Goal: Task Accomplishment & Management: Use online tool/utility

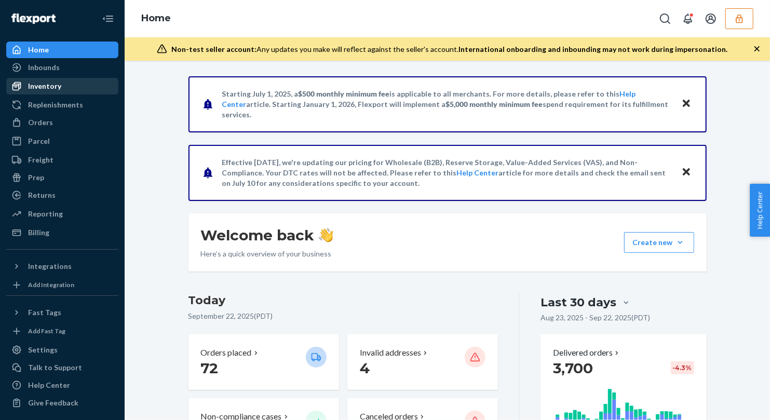
click at [54, 87] on div "Inventory" at bounding box center [44, 86] width 33 height 10
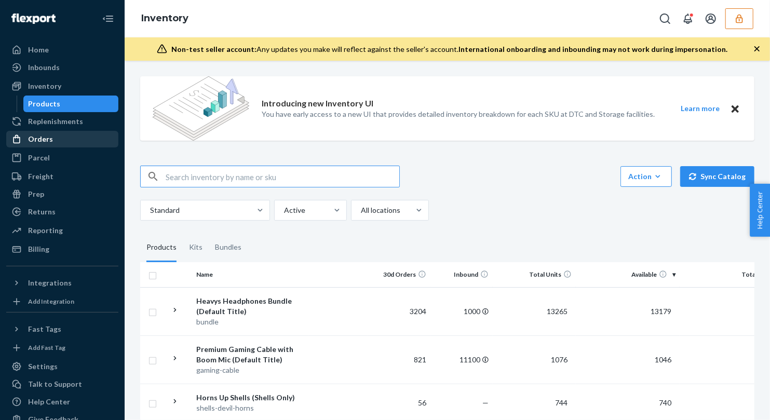
click at [37, 132] on div "Orders" at bounding box center [62, 139] width 110 height 15
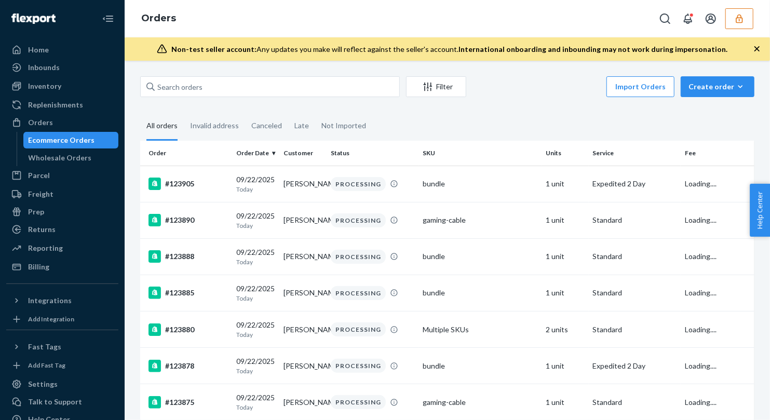
click at [738, 21] on icon "button" at bounding box center [739, 18] width 10 height 10
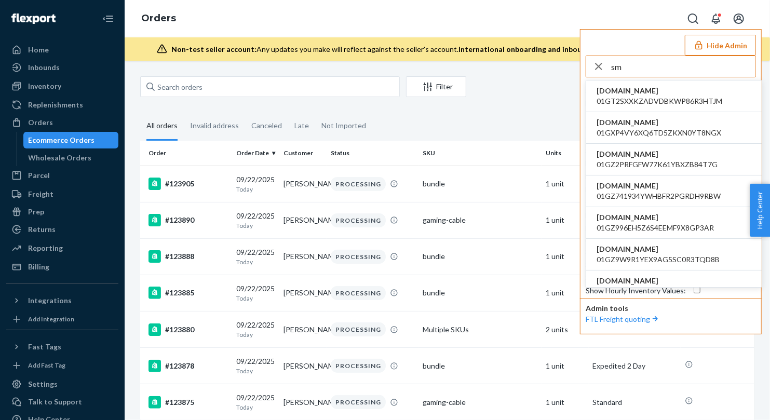
type input "s"
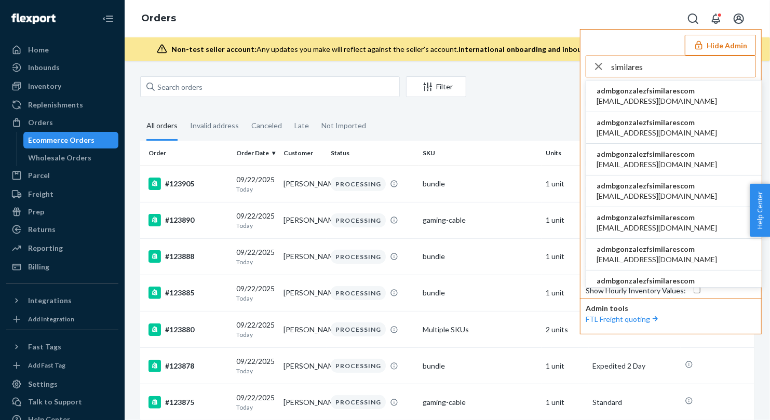
type input "similares"
click at [661, 89] on span "admbgonzalezfsimilarescom" at bounding box center [657, 91] width 120 height 10
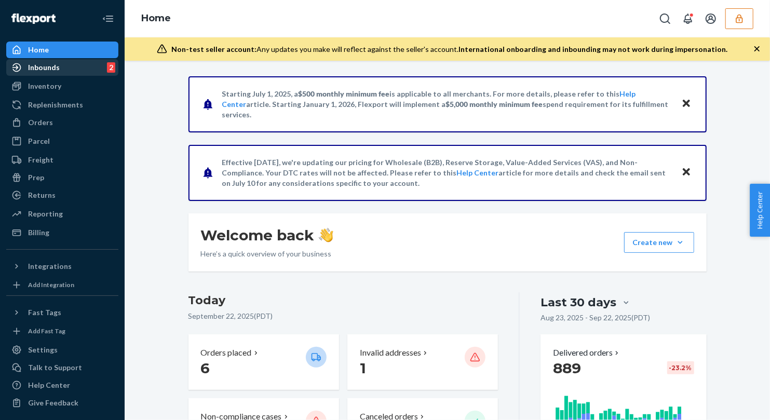
click at [59, 70] on div "Inbounds 2" at bounding box center [62, 67] width 110 height 15
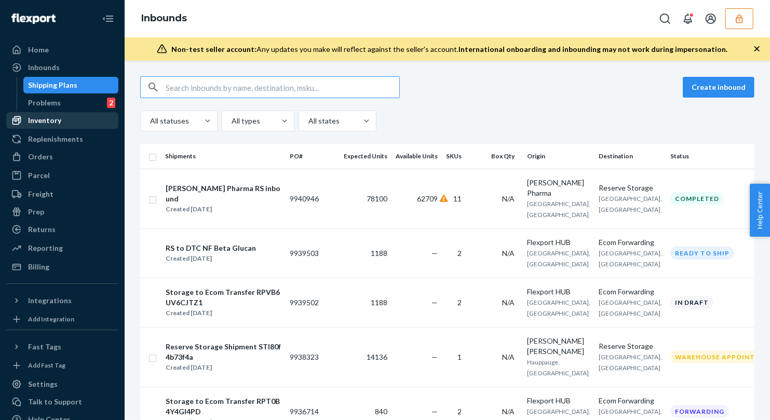
click at [44, 124] on div "Inventory" at bounding box center [44, 120] width 33 height 10
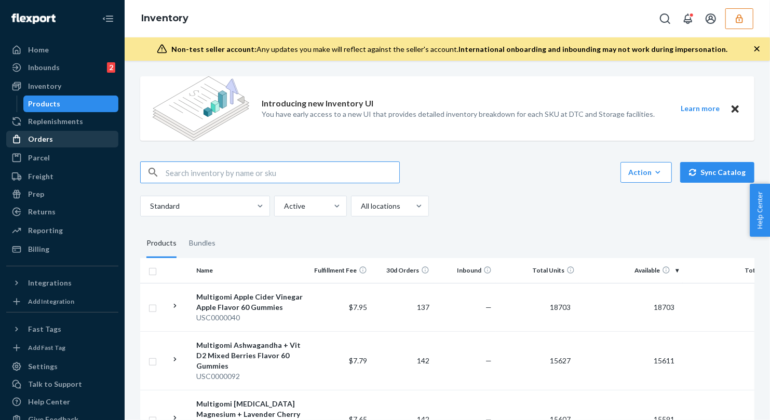
click at [43, 131] on li "Orders" at bounding box center [62, 139] width 112 height 17
click at [40, 140] on div "Orders" at bounding box center [40, 139] width 25 height 10
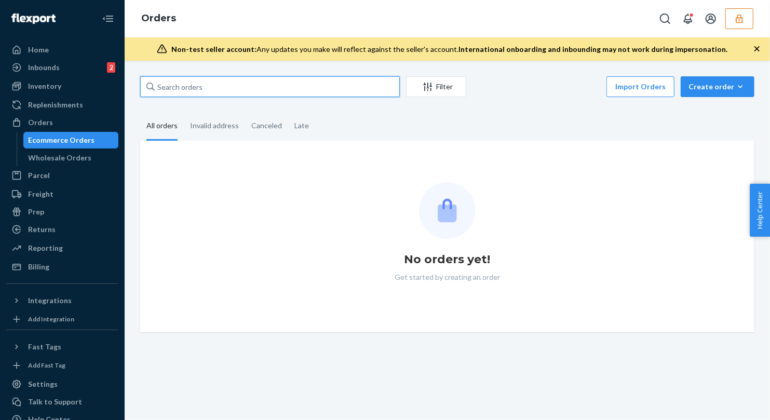
click at [196, 79] on input "text" at bounding box center [270, 86] width 260 height 21
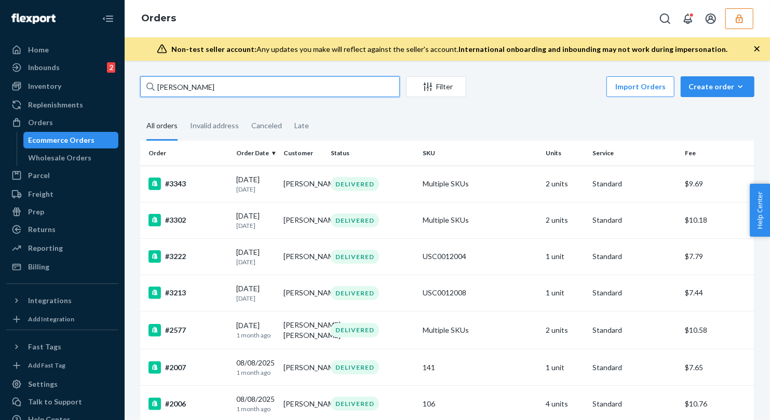
type input "[PERSON_NAME]"
drag, startPoint x: 181, startPoint y: 82, endPoint x: 125, endPoint y: 84, distance: 56.1
click at [125, 84] on div "[PERSON_NAME] Filter Import Orders Create order Ecommerce order Removal order A…" at bounding box center [447, 240] width 645 height 359
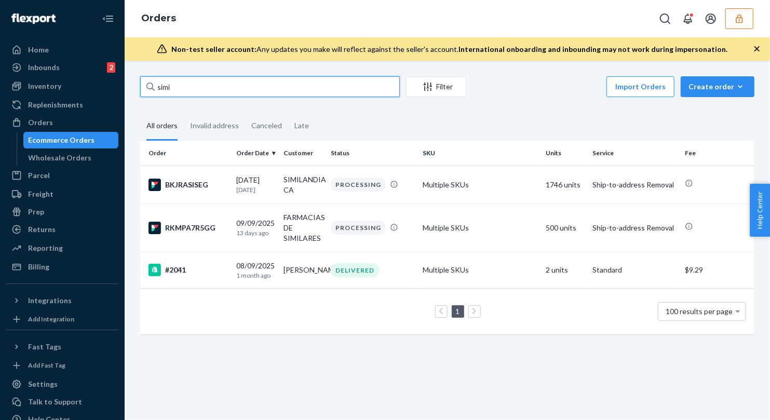
type input "simi"
click at [268, 225] on div "[DATE] [DATE]" at bounding box center [255, 227] width 39 height 19
click at [246, 218] on div "[DATE] [DATE]" at bounding box center [255, 227] width 39 height 19
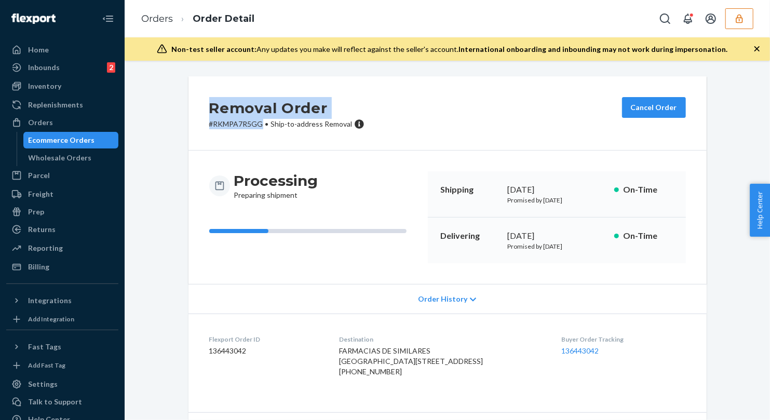
drag, startPoint x: 263, startPoint y: 123, endPoint x: 197, endPoint y: 104, distance: 69.0
click at [197, 104] on div "Removal Order # RKMPA7R5GG • Ship-to-address Removal Cancel Order" at bounding box center [447, 113] width 518 height 74
copy div "Removal Order # RKMPA7R5GG"
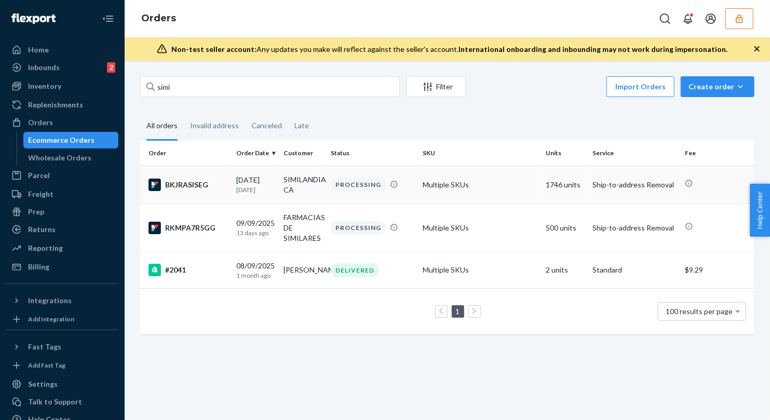
click at [230, 189] on td "BKJRASISEG" at bounding box center [186, 185] width 92 height 38
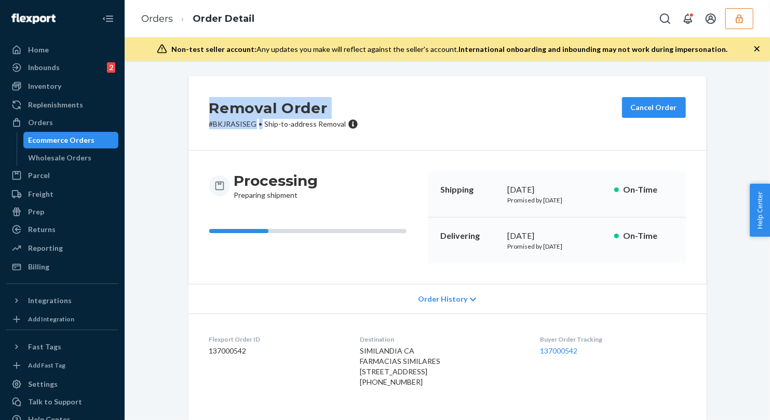
drag, startPoint x: 260, startPoint y: 122, endPoint x: 199, endPoint y: 102, distance: 64.0
click at [199, 102] on div "Removal Order # BKJRASISEG • Ship-to-address Removal Cancel Order" at bounding box center [447, 113] width 518 height 74
copy div "Removal Order # BKJRASISEG •"
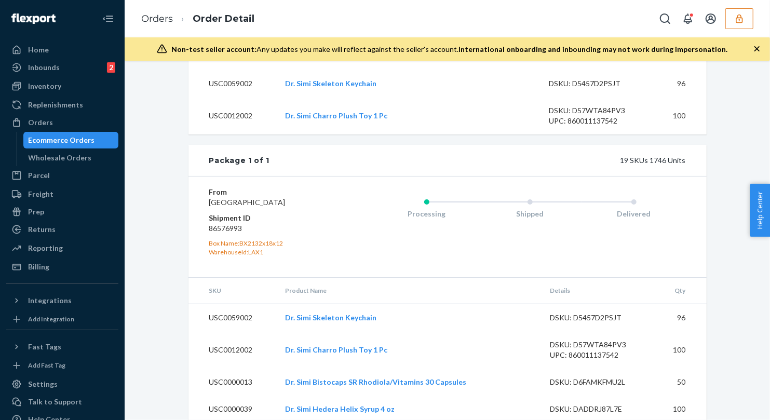
scroll to position [948, 0]
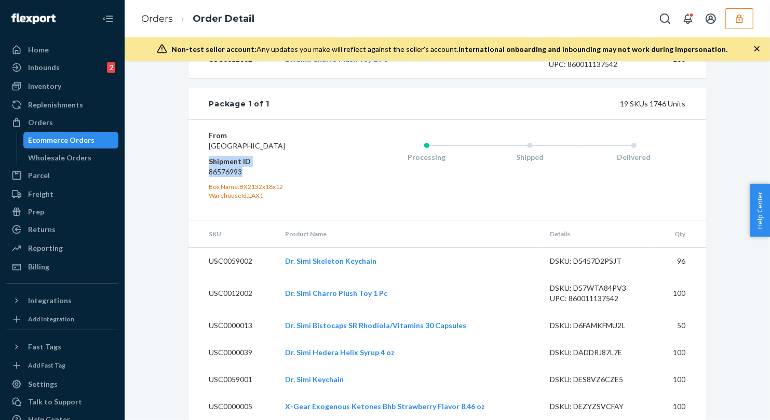
drag, startPoint x: 249, startPoint y: 191, endPoint x: 193, endPoint y: 172, distance: 59.6
click at [193, 172] on div "From [GEOGRAPHIC_DATA] Shipment ID 86576993 Box Name: BX2132x18x12 WarehouseId:…" at bounding box center [447, 169] width 518 height 101
copy dl "Shipment ID 86576993"
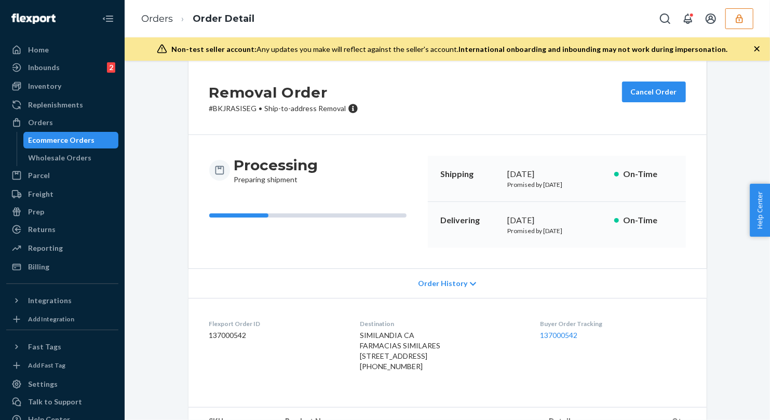
scroll to position [0, 0]
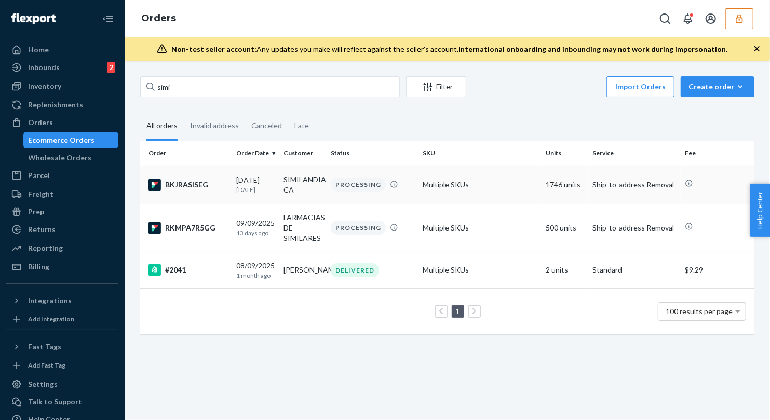
click at [226, 180] on div "BKJRASISEG" at bounding box center [187, 185] width 79 height 12
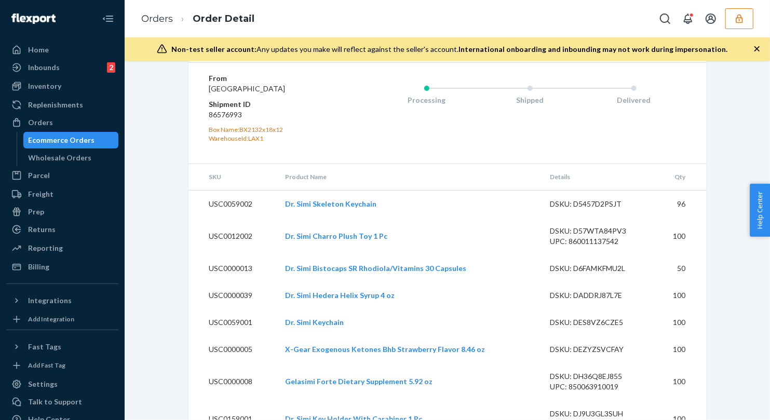
scroll to position [1004, 0]
drag, startPoint x: 248, startPoint y: 132, endPoint x: 205, endPoint y: 134, distance: 42.6
click at [205, 134] on div "From [GEOGRAPHIC_DATA] Shipment ID 86576993 Box Name: BX2132x18x12 WarehouseId:…" at bounding box center [447, 114] width 518 height 101
copy dd "86576993"
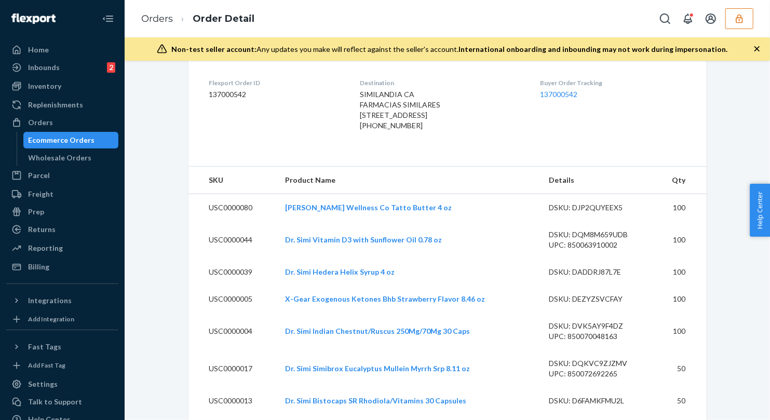
scroll to position [0, 0]
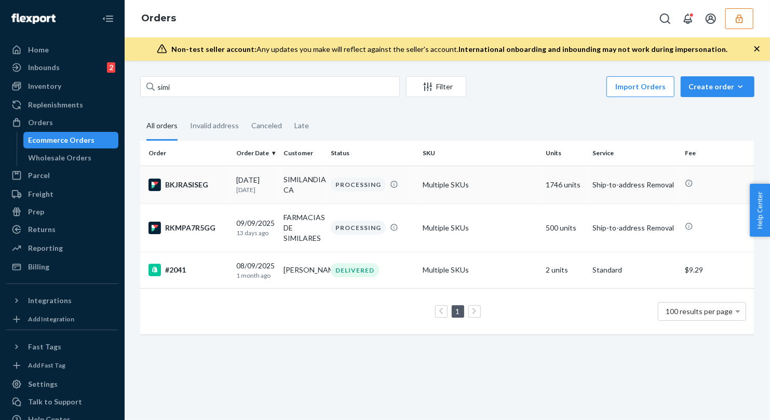
click at [277, 193] on td "[DATE] [DATE]" at bounding box center [255, 185] width 47 height 38
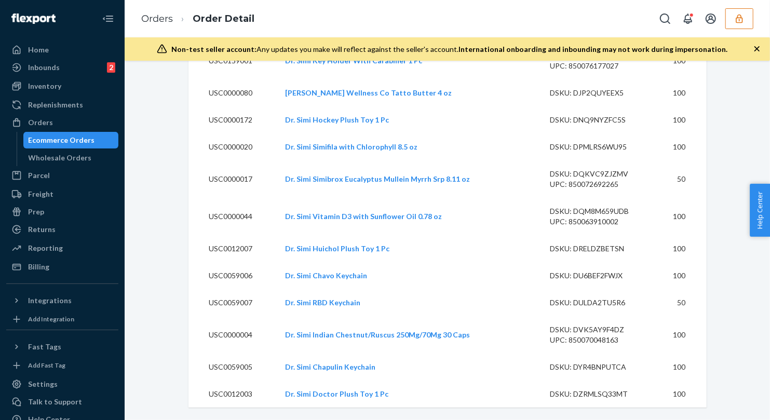
scroll to position [1381, 0]
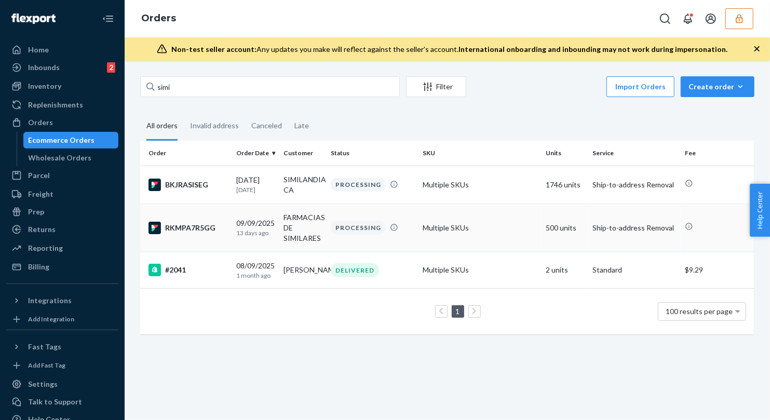
click at [227, 226] on div "RKMPA7R5GG" at bounding box center [187, 228] width 79 height 12
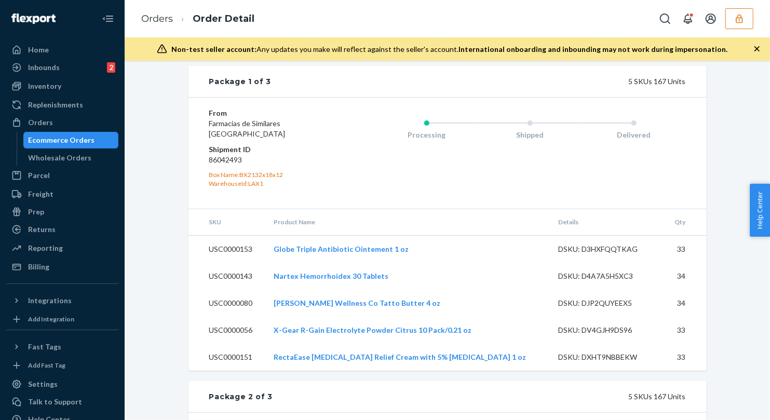
scroll to position [525, 0]
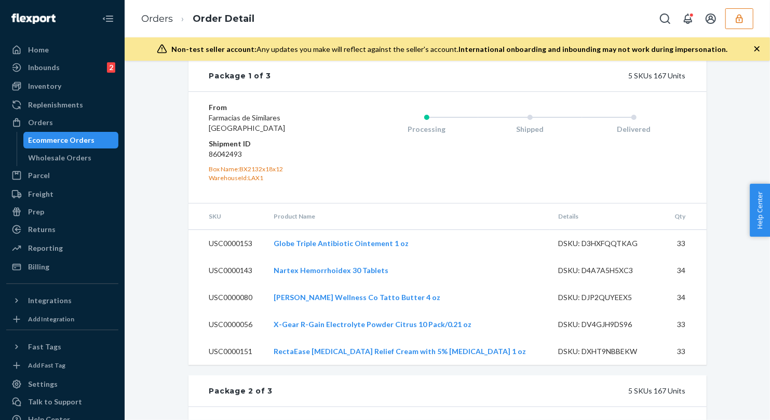
click at [225, 159] on dd "86042493" at bounding box center [271, 154] width 124 height 10
copy dd "86042493"
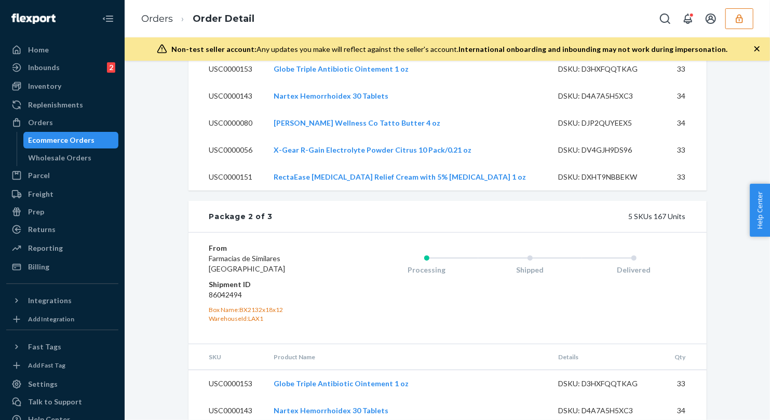
scroll to position [738, 0]
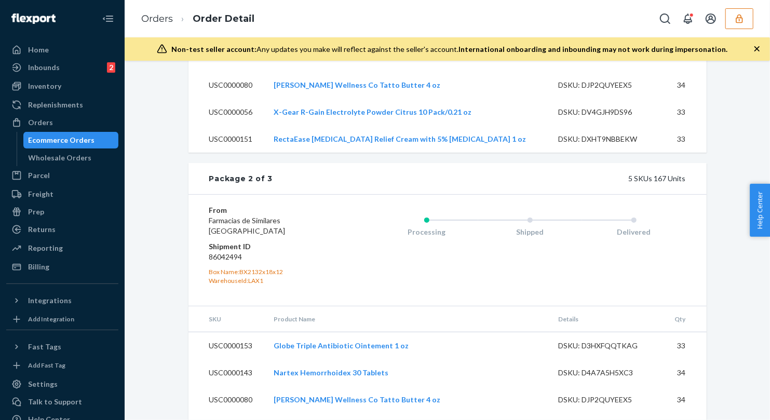
click at [223, 262] on dd "86042494" at bounding box center [271, 257] width 124 height 10
copy dd "86042494"
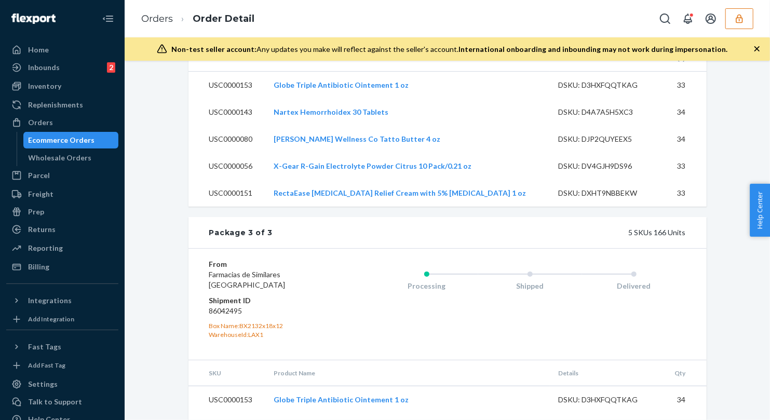
scroll to position [1011, 0]
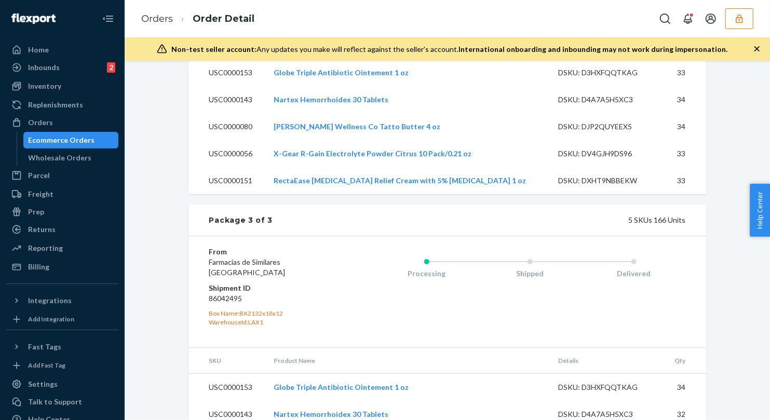
click at [226, 304] on dd "86042495" at bounding box center [271, 298] width 124 height 10
copy dd "86042495"
click at [59, 49] on div "Home" at bounding box center [62, 50] width 110 height 15
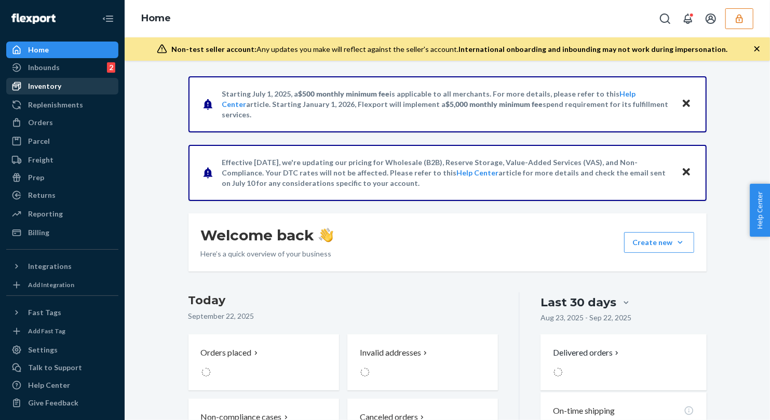
click at [74, 79] on div "Inventory" at bounding box center [62, 86] width 110 height 15
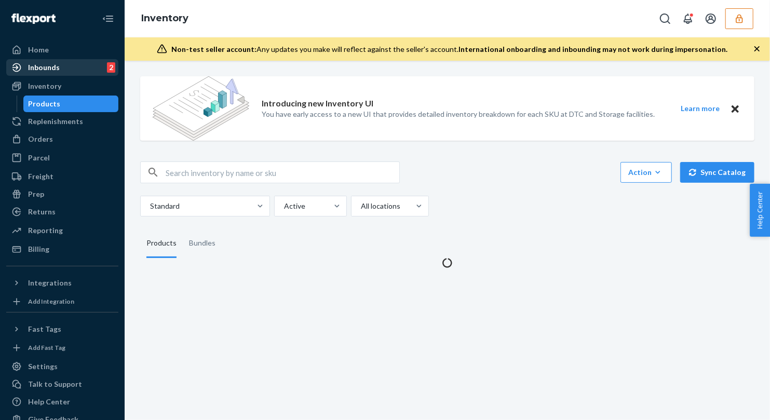
click at [74, 71] on div "Inbounds 2" at bounding box center [62, 67] width 110 height 15
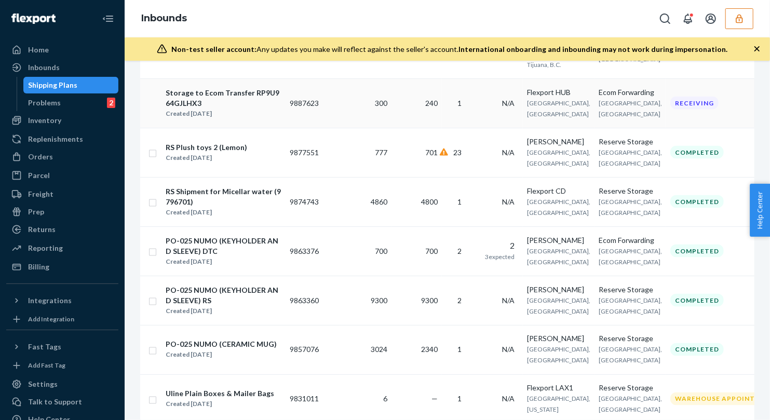
scroll to position [978, 0]
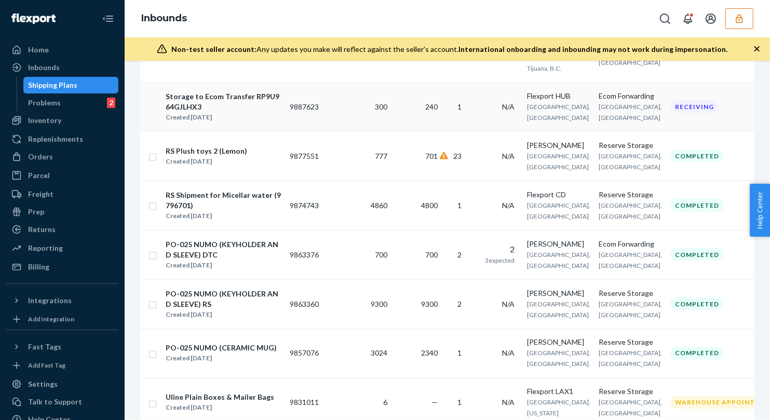
click at [406, 131] on td "240" at bounding box center [416, 106] width 50 height 49
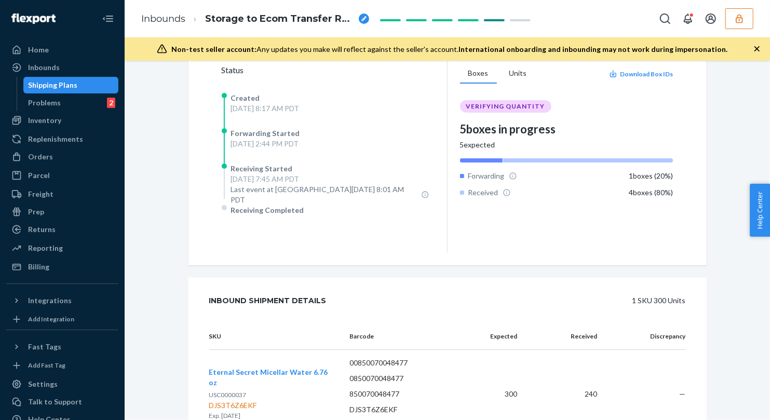
scroll to position [161, 0]
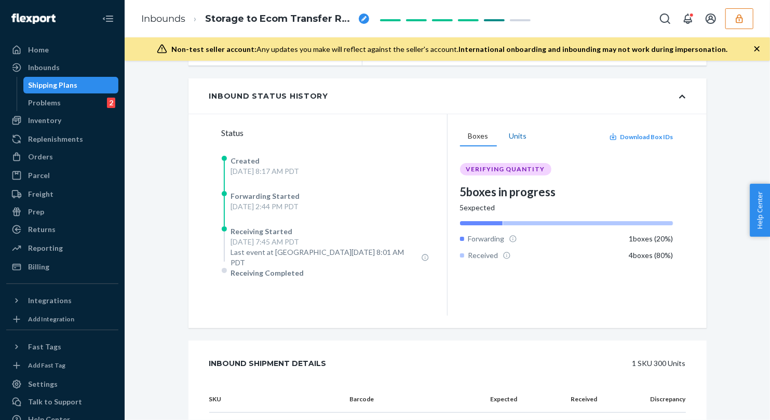
click at [514, 131] on button "Units" at bounding box center [518, 137] width 34 height 20
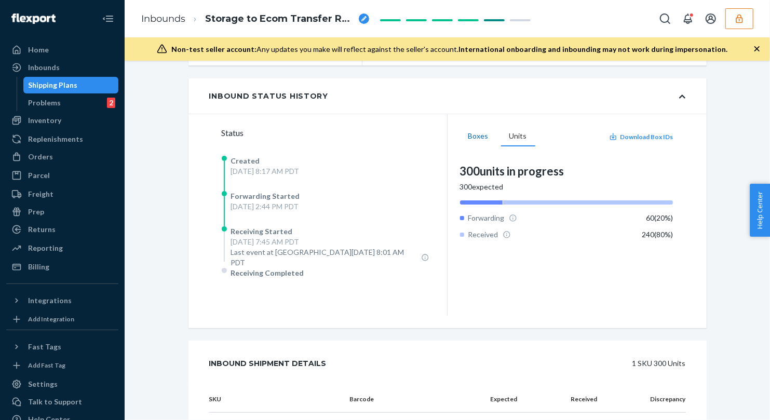
click at [470, 138] on button "Boxes" at bounding box center [478, 137] width 37 height 20
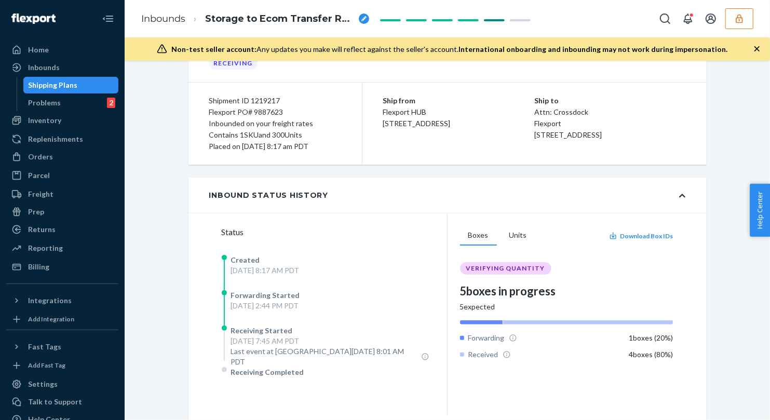
scroll to position [0, 0]
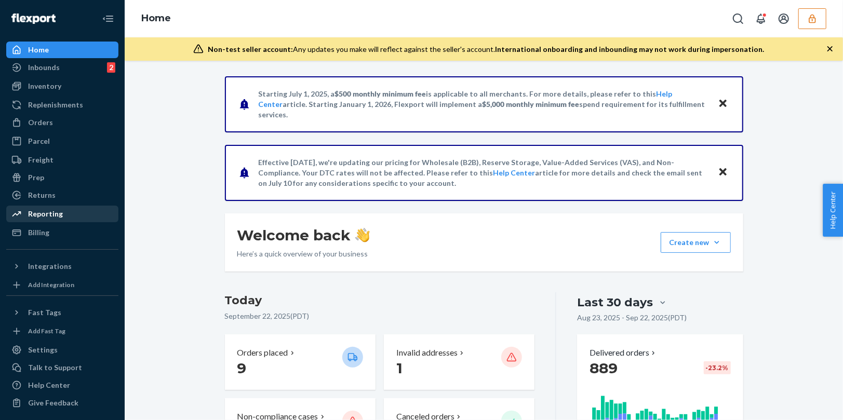
click at [49, 214] on div "Reporting" at bounding box center [45, 214] width 35 height 10
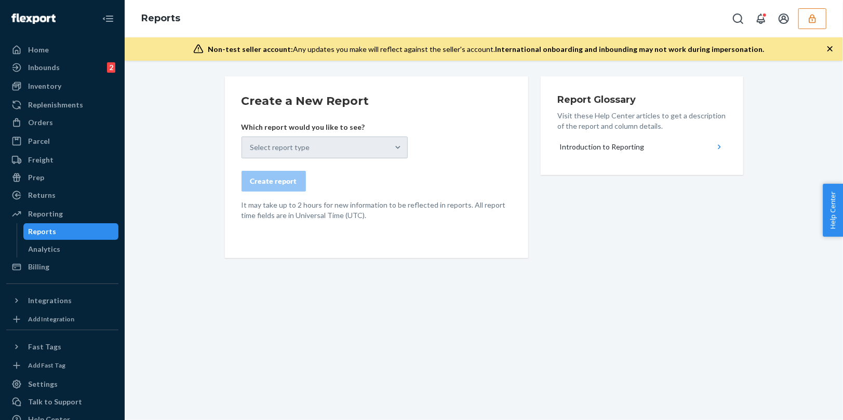
click at [340, 143] on div "Select report type" at bounding box center [324, 148] width 166 height 22
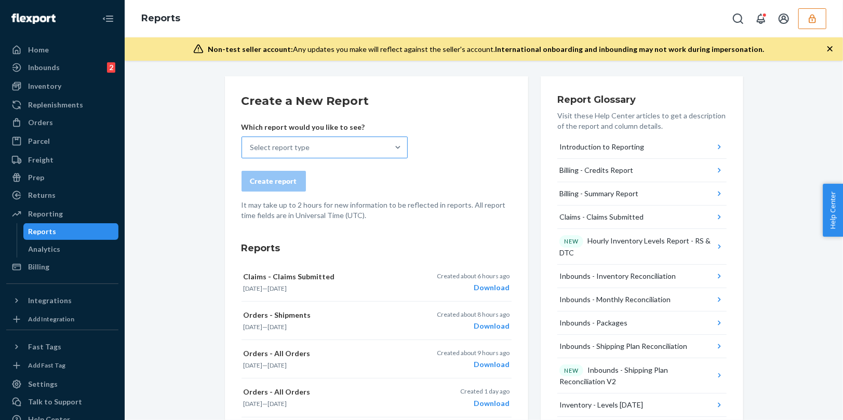
click at [329, 148] on div "Select report type" at bounding box center [315, 147] width 146 height 21
click at [251, 148] on input "Select report type" at bounding box center [250, 147] width 1 height 10
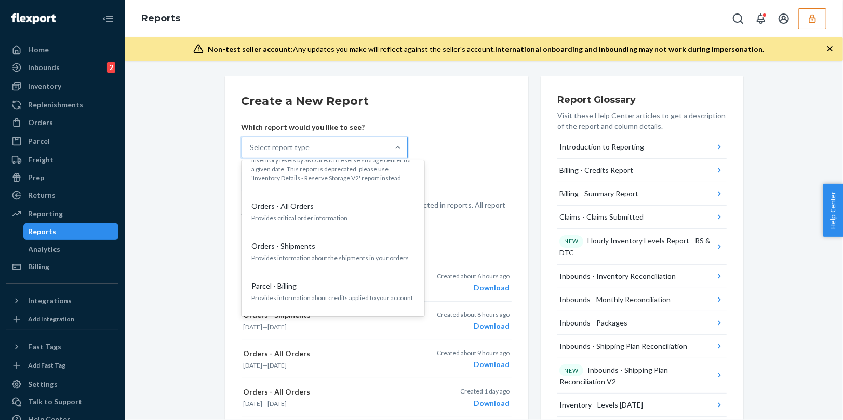
scroll to position [1048, 0]
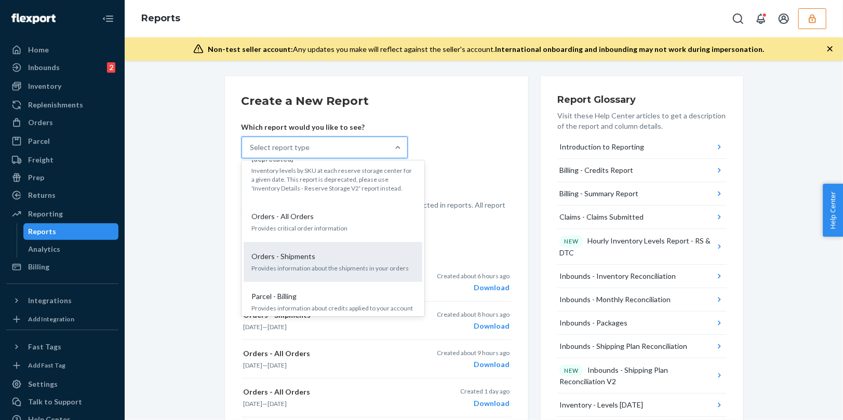
click at [334, 246] on div "Orders - Shipments Provides information about the shipments in your orders" at bounding box center [333, 262] width 166 height 32
click at [251, 153] on input "option Orders - Shipments focused, 23 of 35. 35 results available. Use Up and D…" at bounding box center [250, 147] width 1 height 10
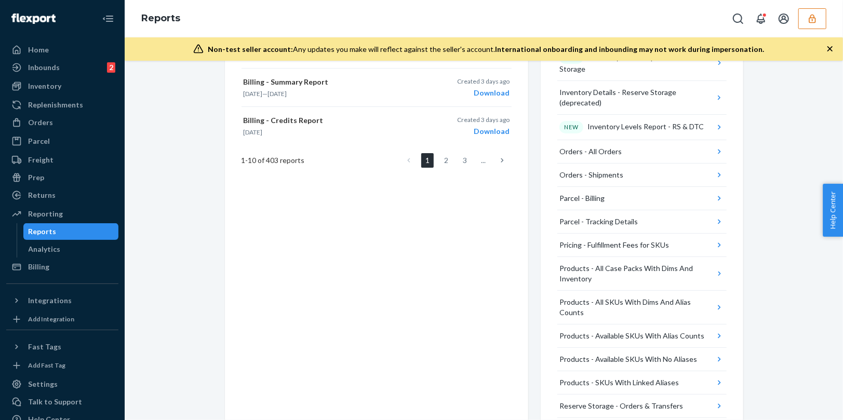
scroll to position [601, 0]
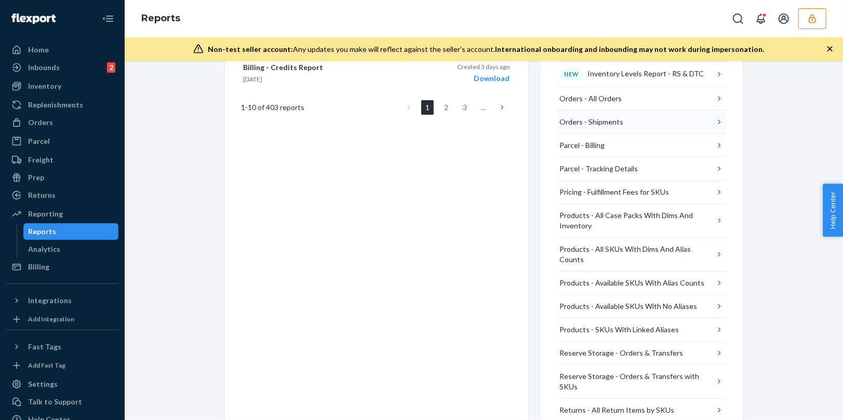
click at [593, 117] on div "Orders - Shipments" at bounding box center [591, 122] width 64 height 10
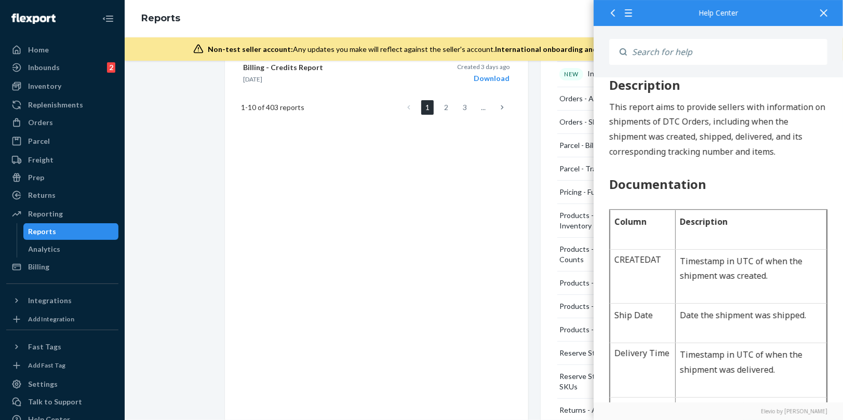
scroll to position [0, 0]
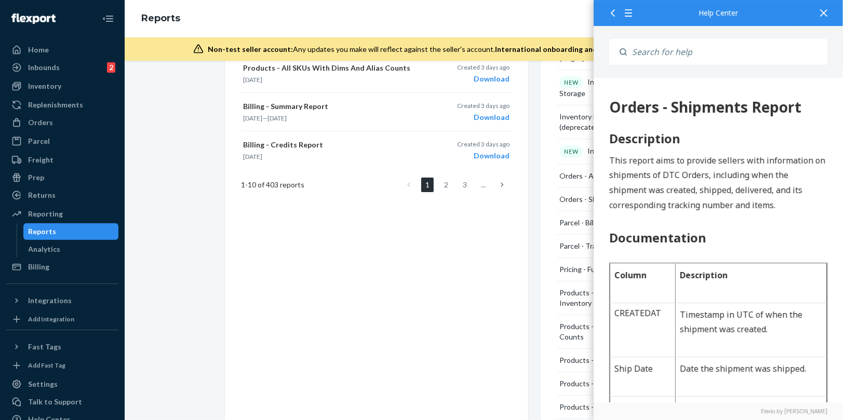
scroll to position [459, 0]
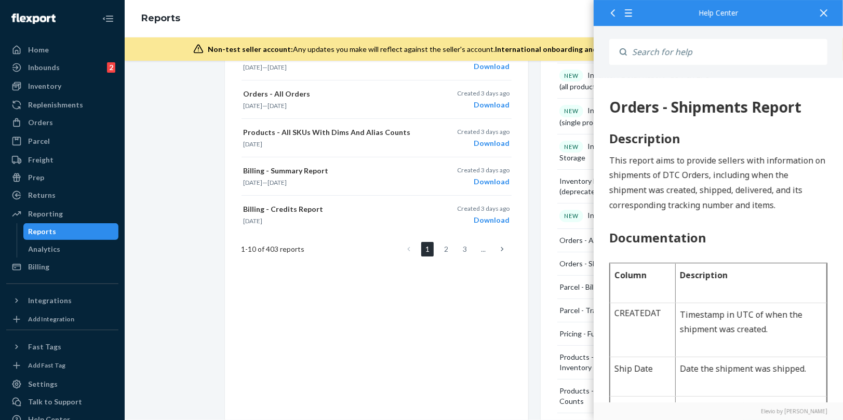
click at [831, 18] on div at bounding box center [823, 12] width 23 height 25
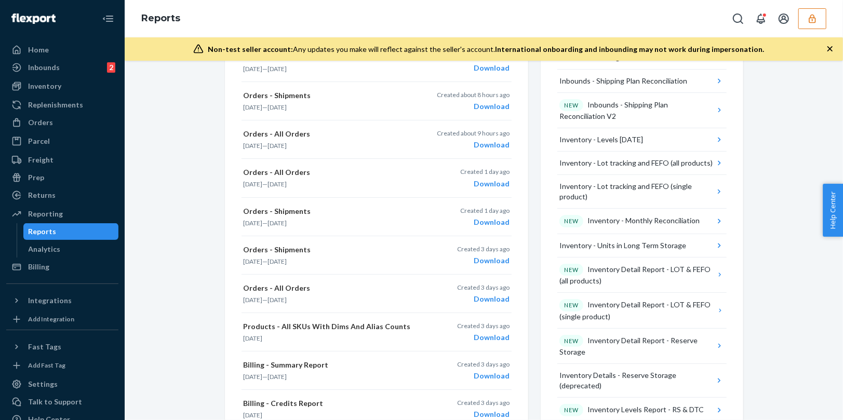
scroll to position [0, 0]
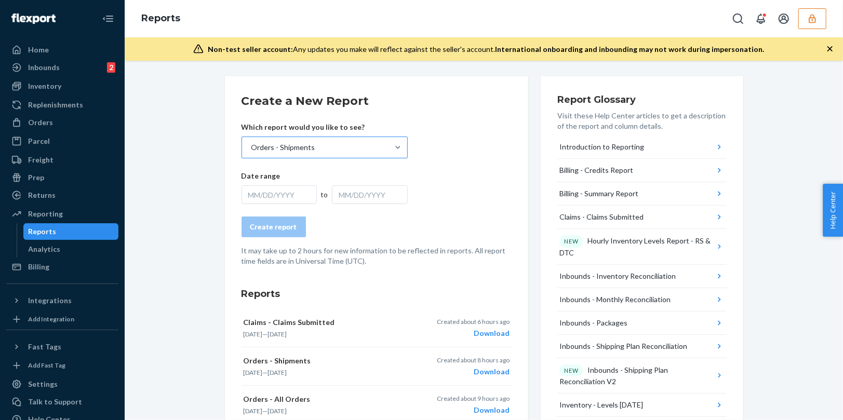
click at [275, 152] on div "Orders - Shipments" at bounding box center [315, 147] width 146 height 21
click at [251, 152] on input "Orders - Shipments" at bounding box center [250, 147] width 1 height 10
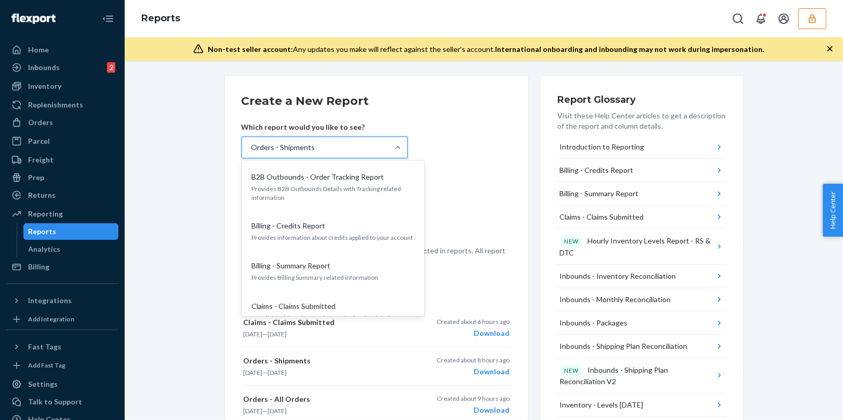
scroll to position [987, 0]
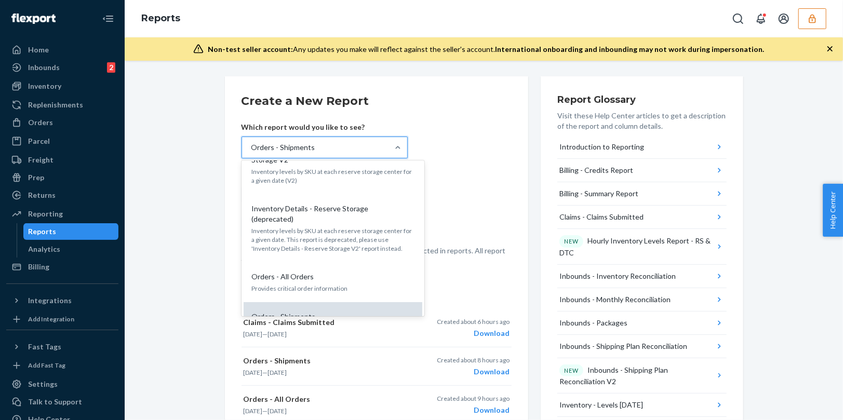
click at [290, 311] on p "Orders - Shipments" at bounding box center [284, 316] width 64 height 10
click at [251, 153] on input "option Orders - Shipments, selected. option Orders - Shipments focused, 23 of 3…" at bounding box center [250, 147] width 1 height 10
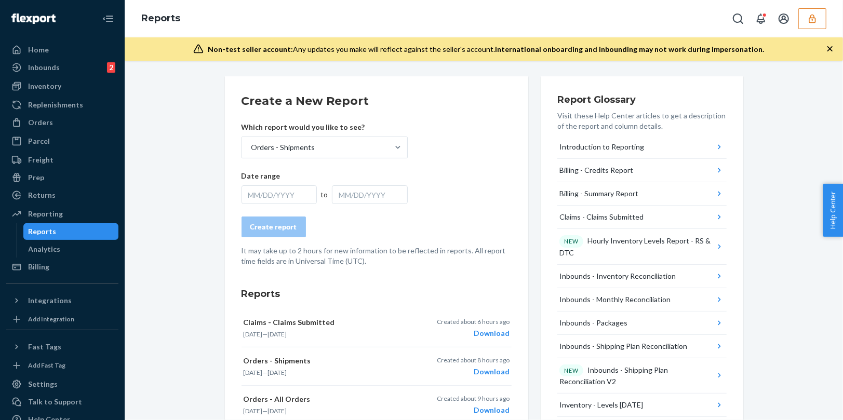
click at [291, 197] on div "MM/DD/YYYY" at bounding box center [279, 194] width 76 height 19
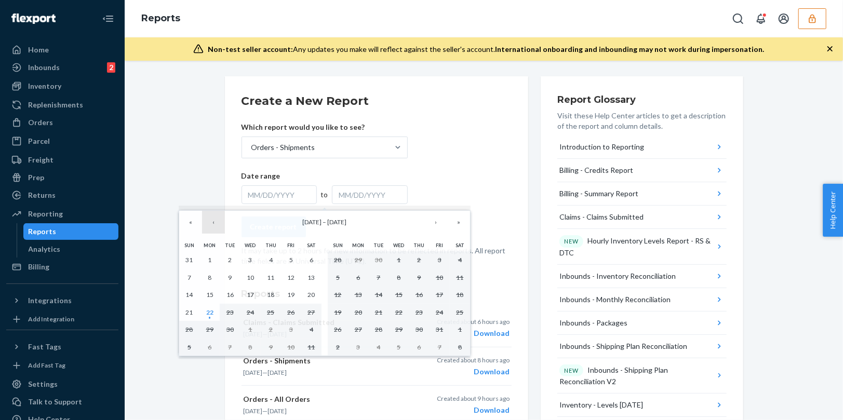
click at [214, 227] on button "‹" at bounding box center [213, 222] width 23 height 23
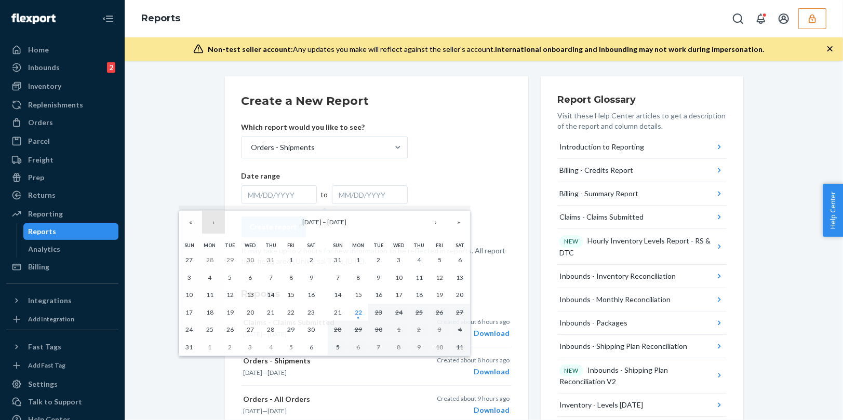
click at [214, 226] on button "‹" at bounding box center [213, 222] width 23 height 23
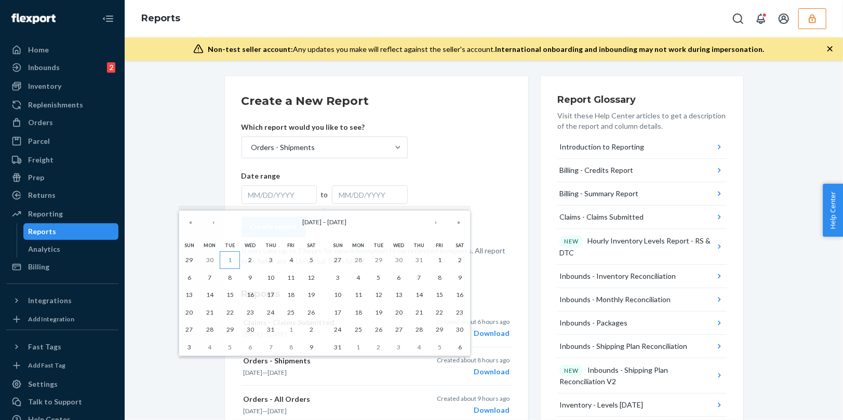
click at [231, 257] on abbr "1" at bounding box center [230, 260] width 4 height 8
click at [439, 223] on button "›" at bounding box center [435, 222] width 23 height 23
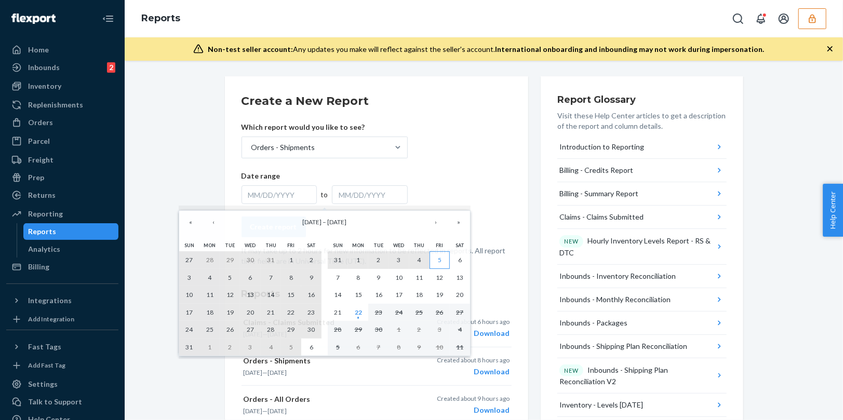
click at [438, 260] on abbr "5" at bounding box center [440, 260] width 4 height 8
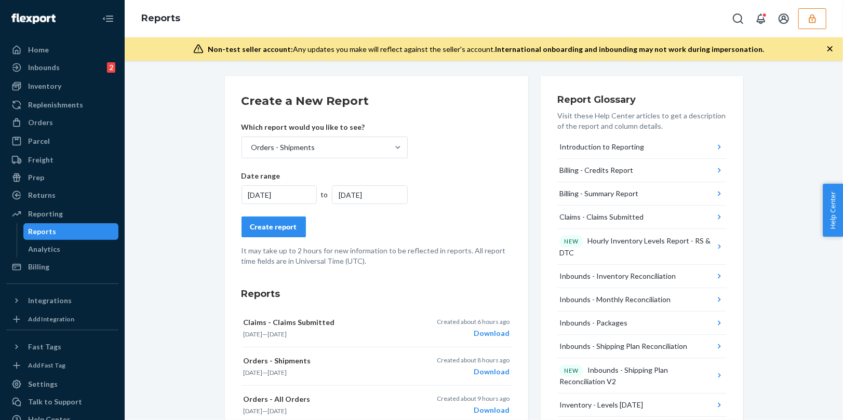
click at [262, 235] on button "Create report" at bounding box center [273, 226] width 64 height 21
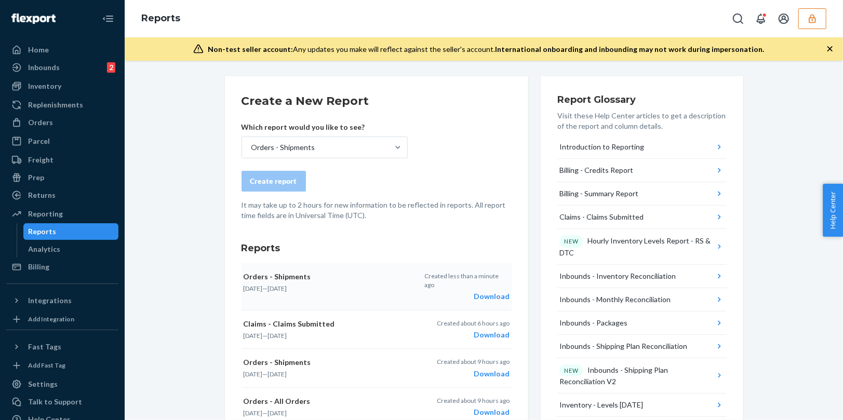
click at [490, 291] on div "Download" at bounding box center [466, 296] width 85 height 10
click at [25, 91] on div at bounding box center [19, 86] width 17 height 10
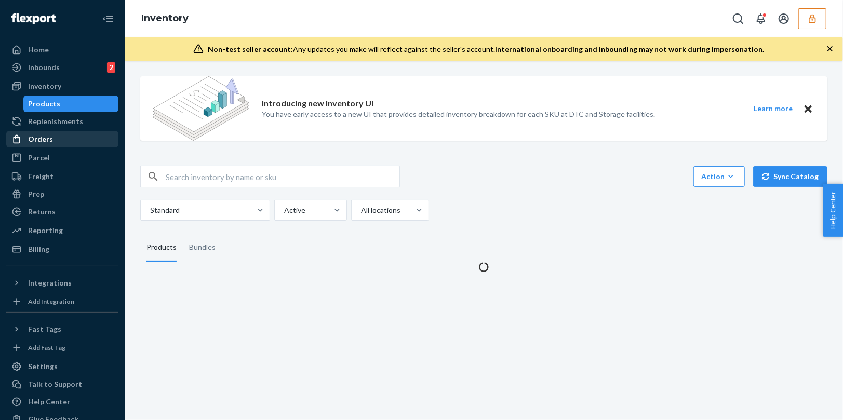
click at [36, 134] on div "Orders" at bounding box center [40, 139] width 25 height 10
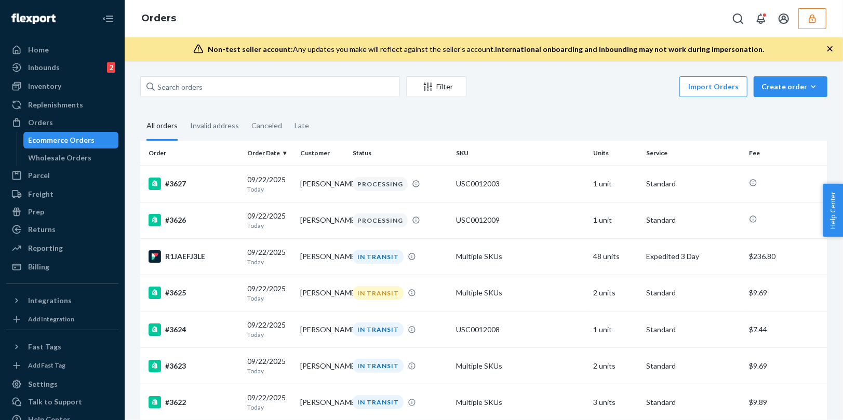
click at [822, 19] on button "button" at bounding box center [812, 18] width 28 height 21
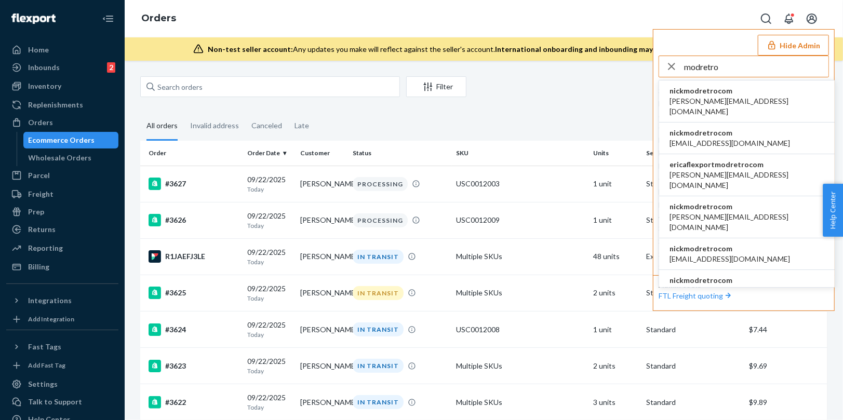
type input "modretro"
click at [708, 94] on span "nickmodretrocom" at bounding box center [746, 91] width 155 height 10
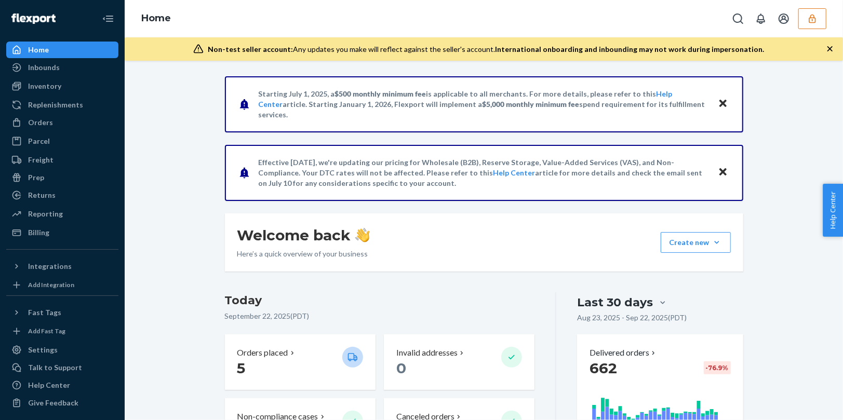
click at [811, 18] on icon "button" at bounding box center [812, 18] width 10 height 10
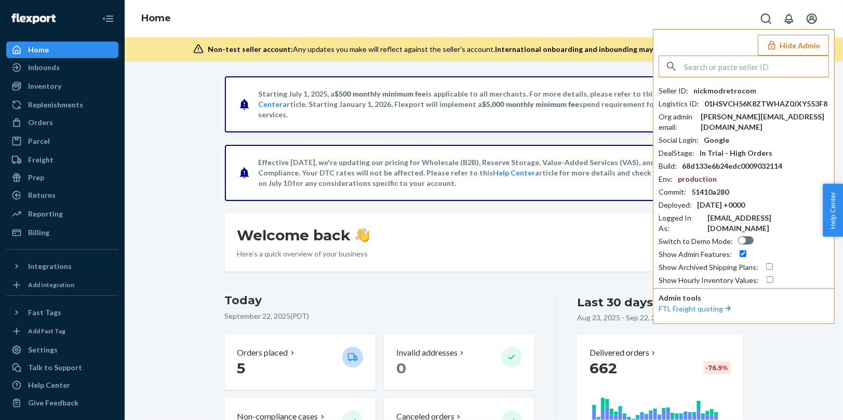
click at [38, 232] on div "Billing" at bounding box center [38, 232] width 21 height 10
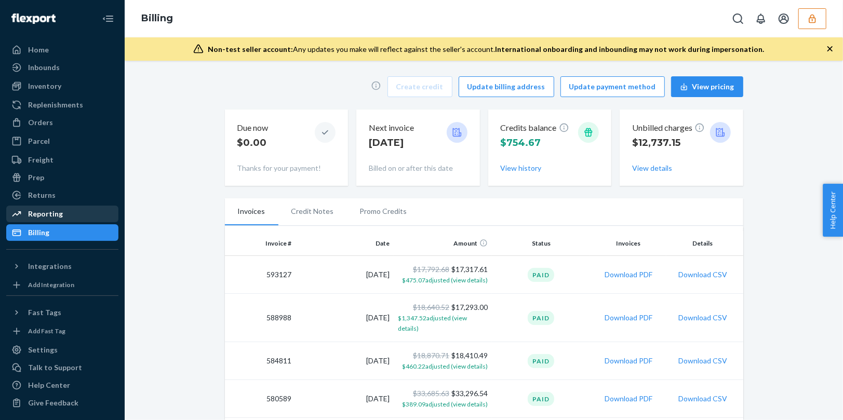
click at [38, 214] on div "Reporting" at bounding box center [45, 214] width 35 height 10
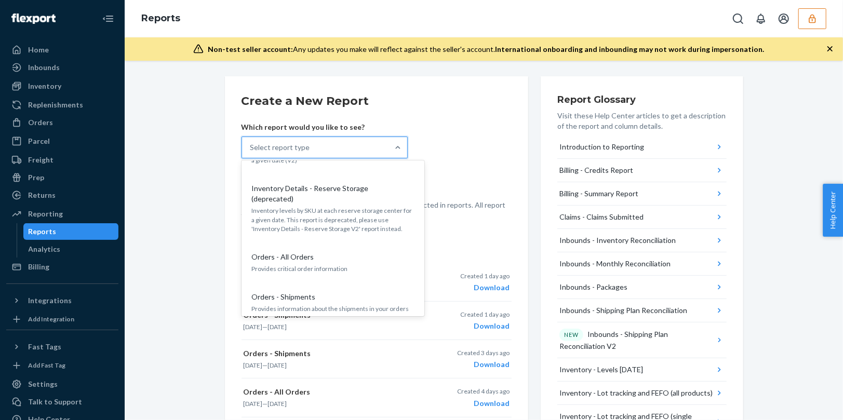
scroll to position [517, 0]
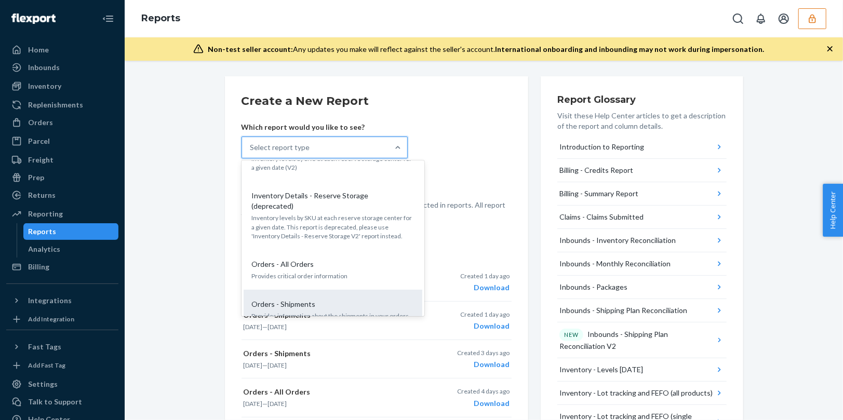
click at [343, 299] on div "Orders - Shipments" at bounding box center [331, 304] width 166 height 10
click at [251, 153] on input "option Orders - Shipments focused, 15 of 26. 26 results available. Use Up and D…" at bounding box center [250, 147] width 1 height 10
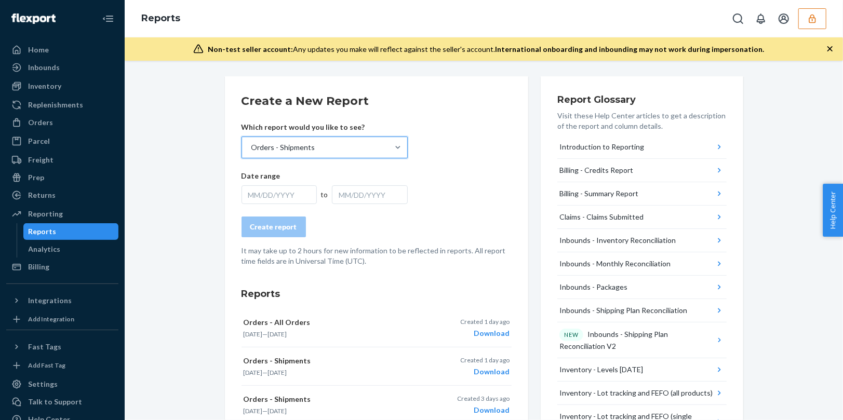
click at [290, 200] on div "MM/DD/YYYY" at bounding box center [279, 194] width 76 height 19
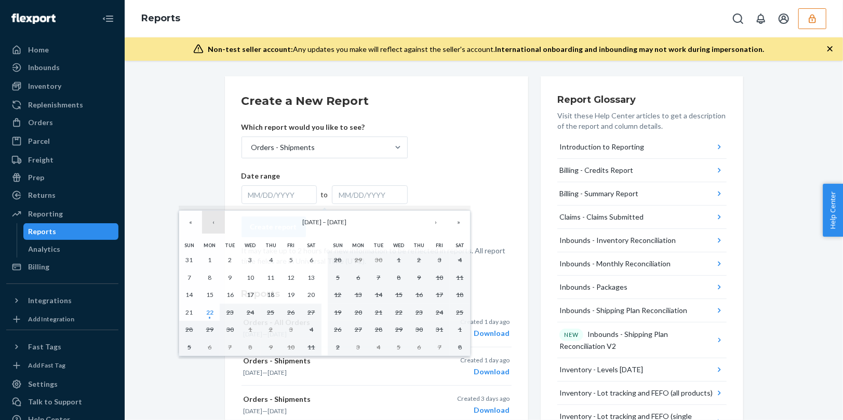
click at [221, 221] on button "‹" at bounding box center [213, 222] width 23 height 23
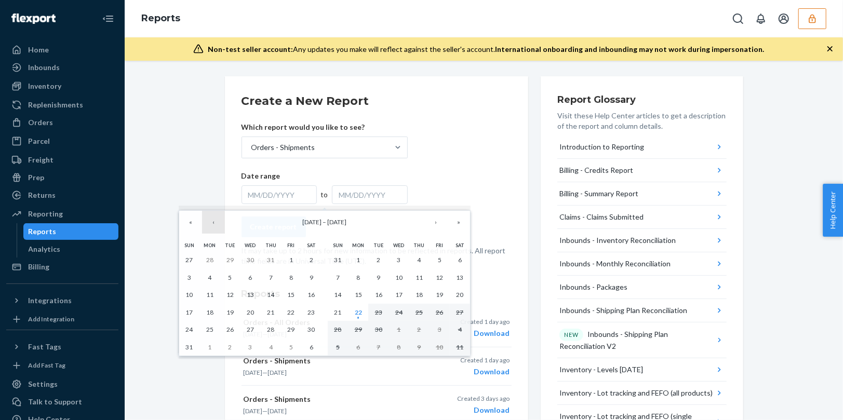
click at [220, 221] on button "‹" at bounding box center [213, 222] width 23 height 23
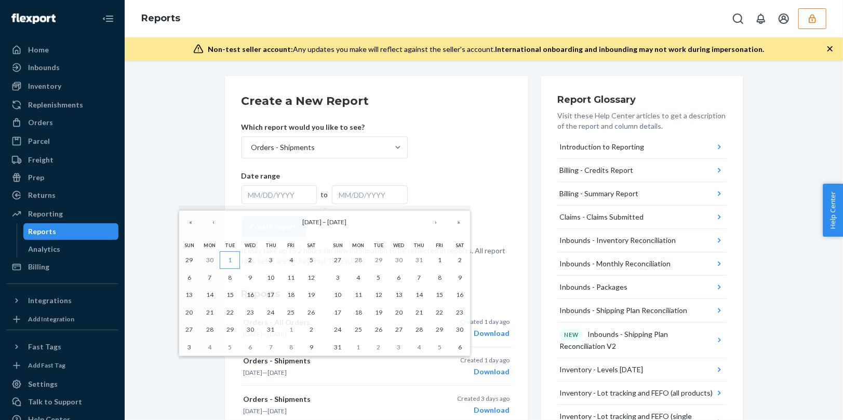
click at [229, 257] on abbr "1" at bounding box center [230, 260] width 4 height 8
click at [440, 225] on button "›" at bounding box center [435, 222] width 23 height 23
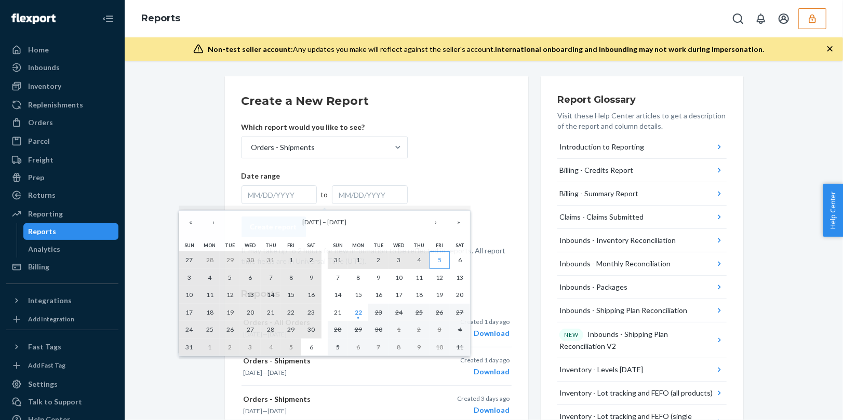
click at [445, 262] on button "5" at bounding box center [439, 260] width 20 height 18
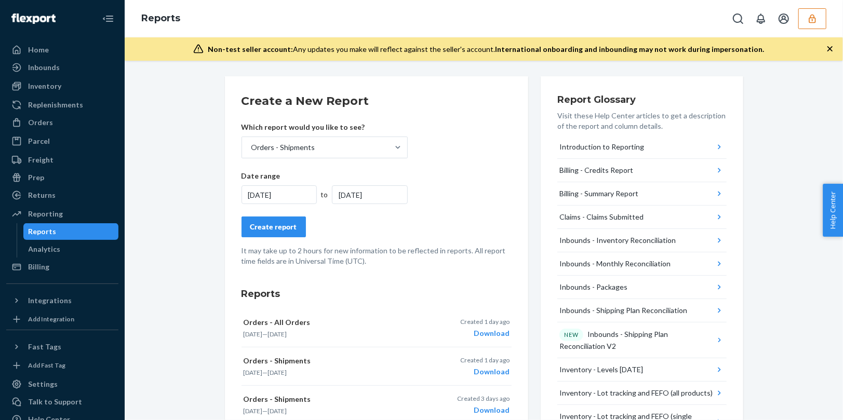
click at [273, 225] on div "Create report" at bounding box center [273, 227] width 47 height 10
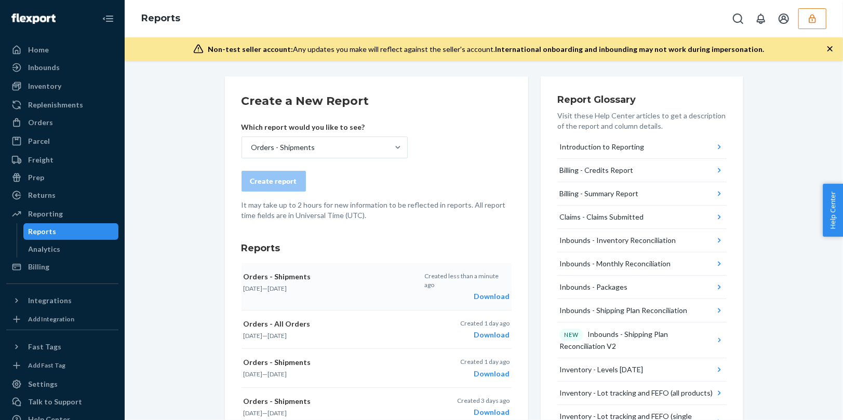
click at [491, 291] on div "Download" at bounding box center [466, 296] width 85 height 10
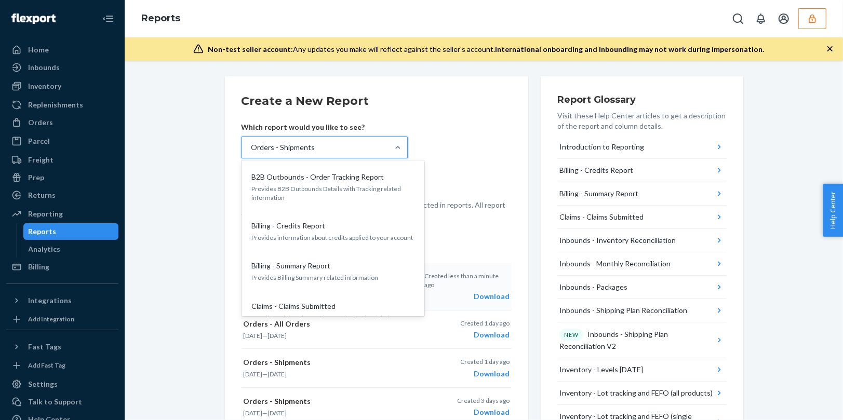
click at [341, 146] on div "Orders - Shipments" at bounding box center [315, 147] width 146 height 21
click at [251, 146] on input "option Orders - Shipments, selected. option B2B Outbounds - Order Tracking Repo…" at bounding box center [250, 147] width 1 height 10
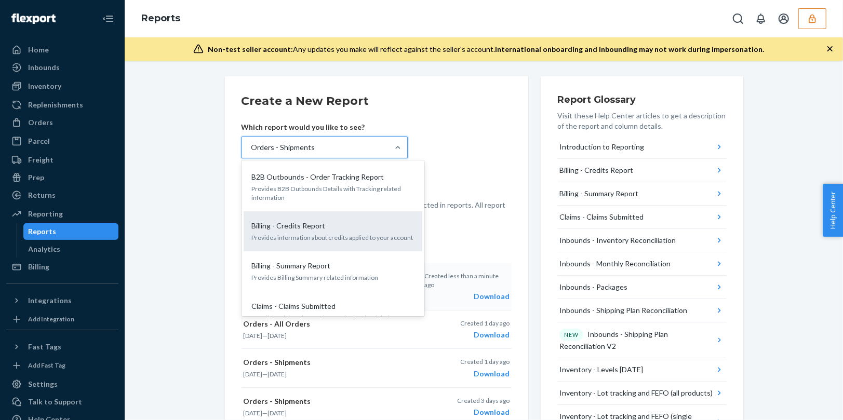
scroll to position [4, 0]
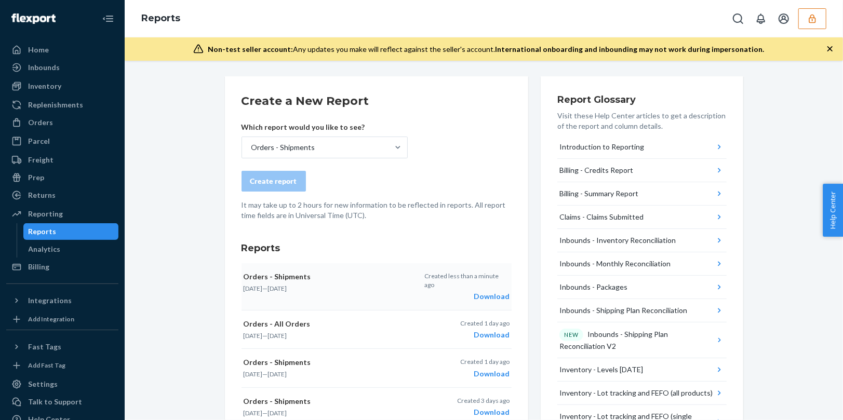
click at [333, 135] on div "Which report would you like to see? Orders - Shipments" at bounding box center [324, 140] width 166 height 36
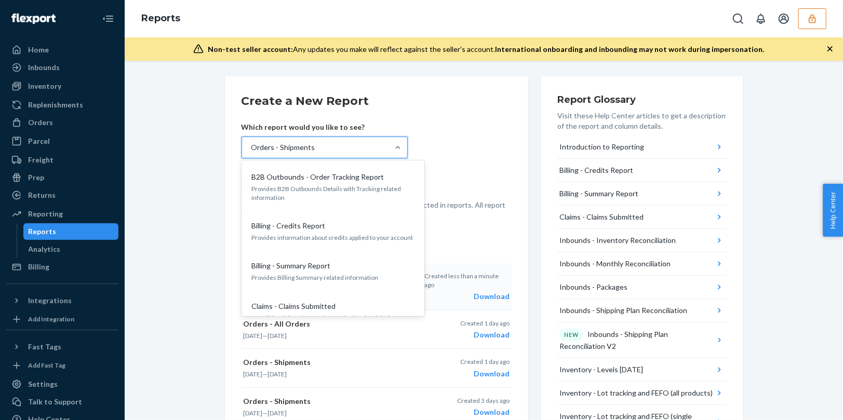
click at [324, 144] on div "Orders - Shipments" at bounding box center [315, 147] width 146 height 21
click at [251, 144] on input "option Orders - Shipments, selected. option B2B Outbounds - Order Tracking Repo…" at bounding box center [250, 147] width 1 height 10
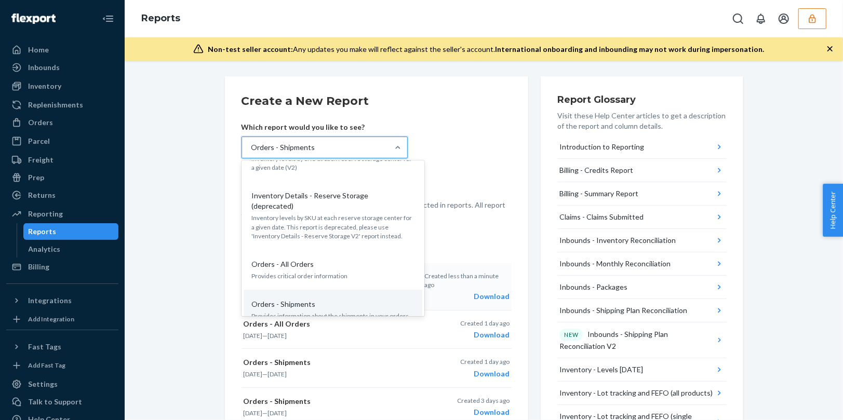
scroll to position [522, 0]
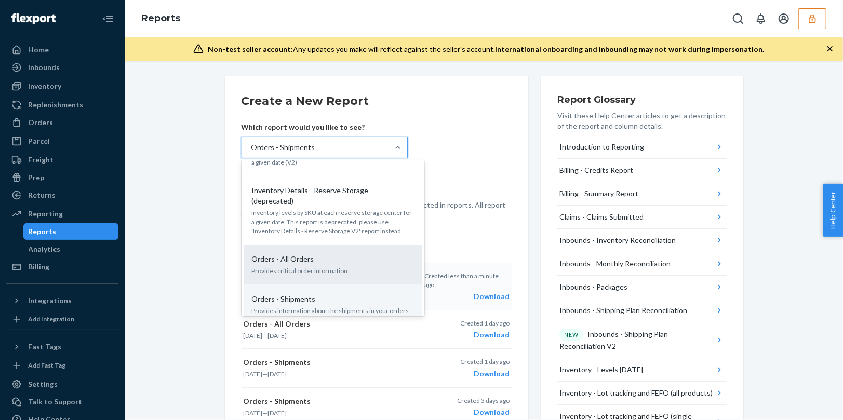
click at [311, 254] on p "Orders - All Orders" at bounding box center [283, 259] width 62 height 10
click at [251, 153] on input "option Orders - Shipments, selected. option Orders - All Orders focused, 14 of …" at bounding box center [250, 147] width 1 height 10
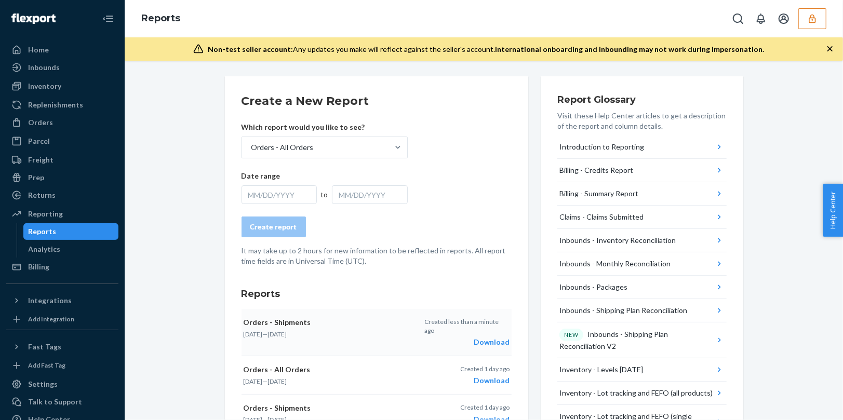
click at [274, 189] on div "MM/DD/YYYY" at bounding box center [279, 194] width 76 height 19
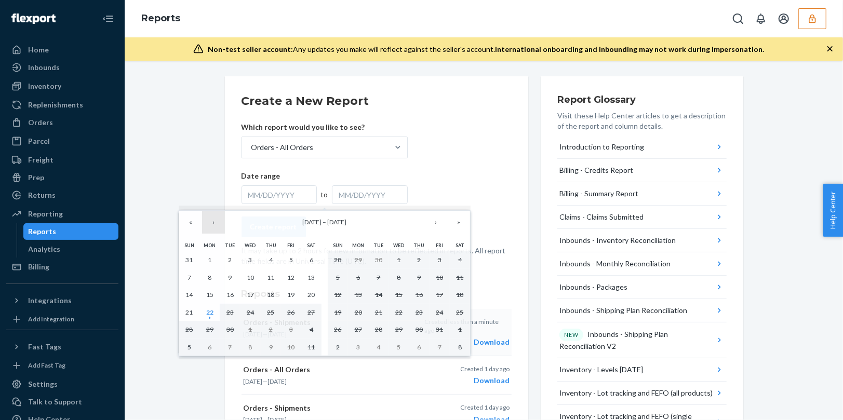
click at [214, 215] on button "‹" at bounding box center [213, 222] width 23 height 23
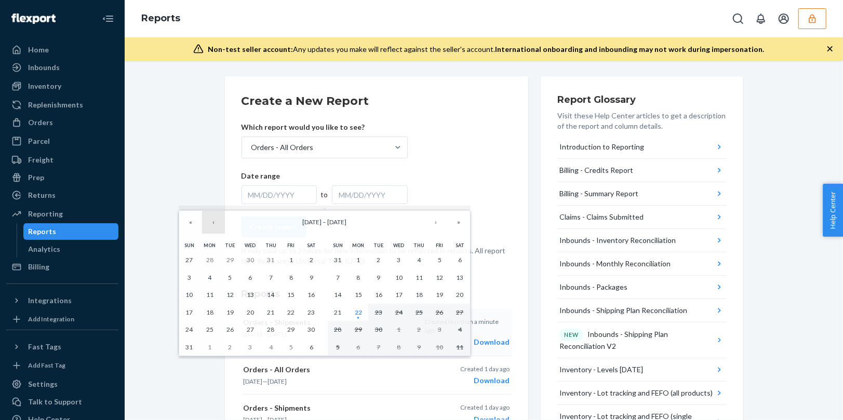
click at [215, 222] on button "‹" at bounding box center [213, 222] width 23 height 23
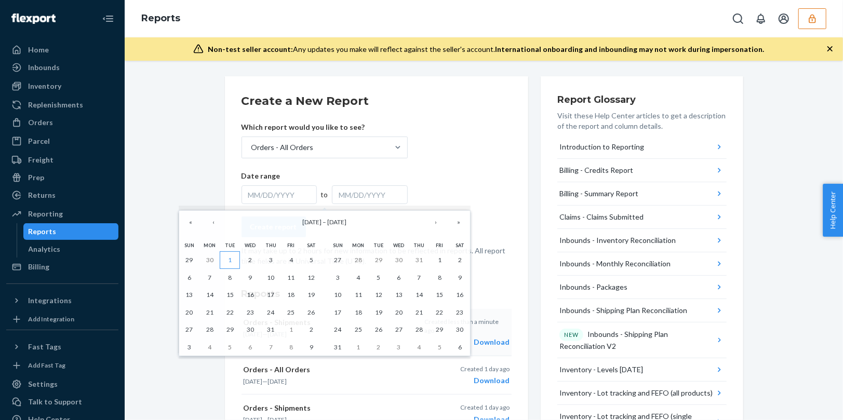
click at [232, 260] on button "1" at bounding box center [230, 260] width 20 height 18
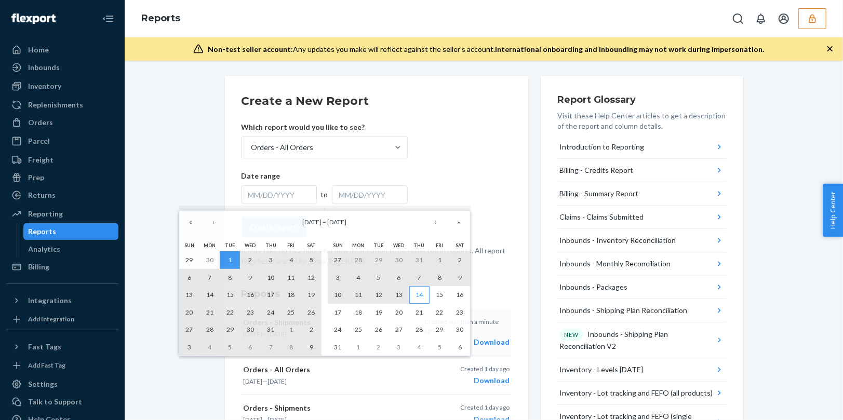
click at [418, 294] on abbr "14" at bounding box center [418, 295] width 7 height 8
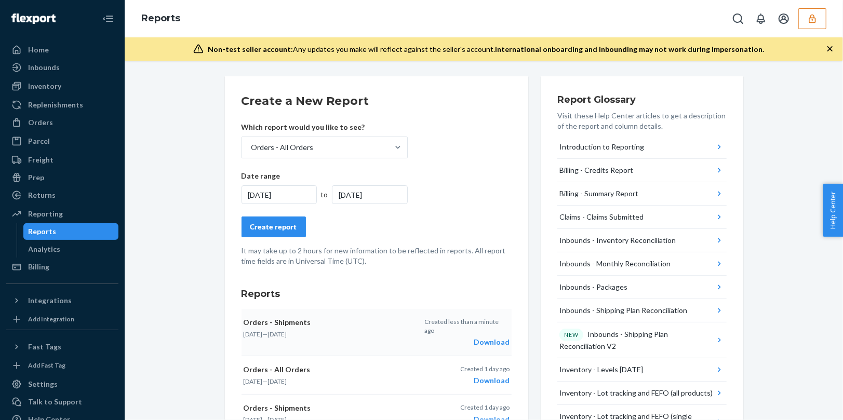
click at [278, 229] on div "Create report" at bounding box center [273, 227] width 47 height 10
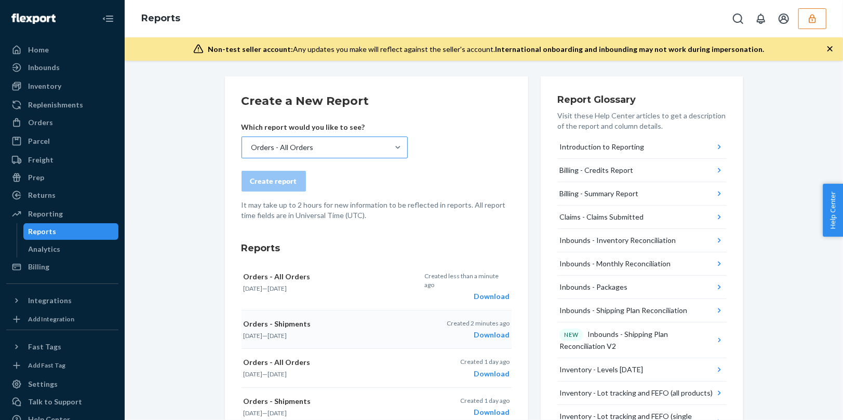
click at [370, 140] on div "Orders - All Orders" at bounding box center [315, 147] width 146 height 21
click at [251, 142] on input "Orders - All Orders" at bounding box center [250, 147] width 1 height 10
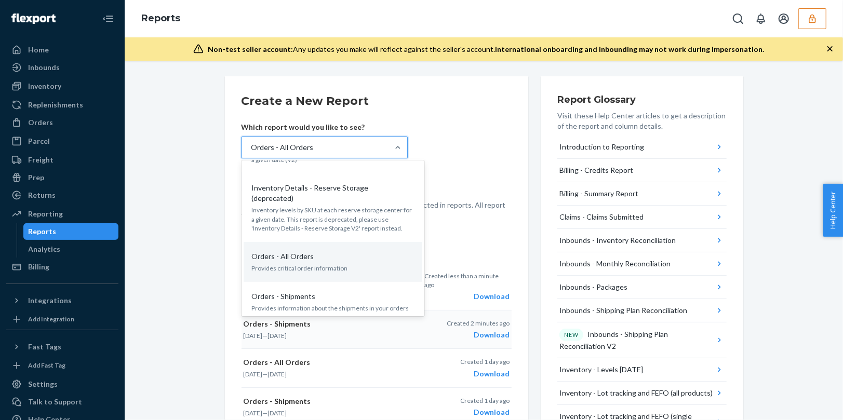
scroll to position [515, 0]
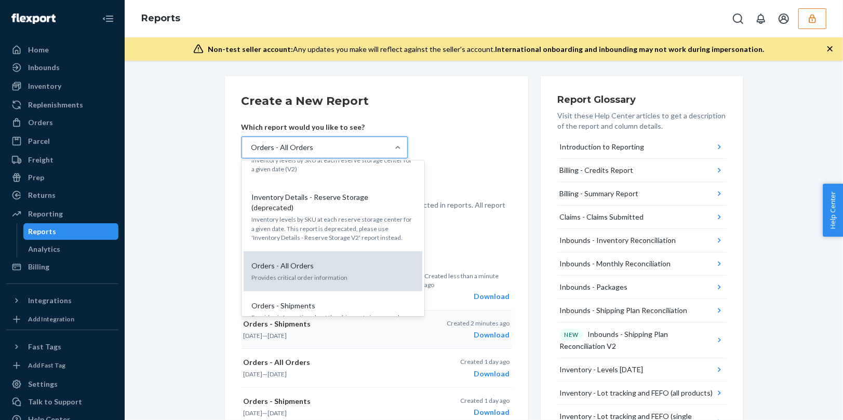
click at [316, 273] on p "Provides critical order information" at bounding box center [333, 277] width 162 height 9
click at [251, 153] on input "option Orders - All Orders, selected. option Orders - All Orders focused, 14 of…" at bounding box center [250, 147] width 1 height 10
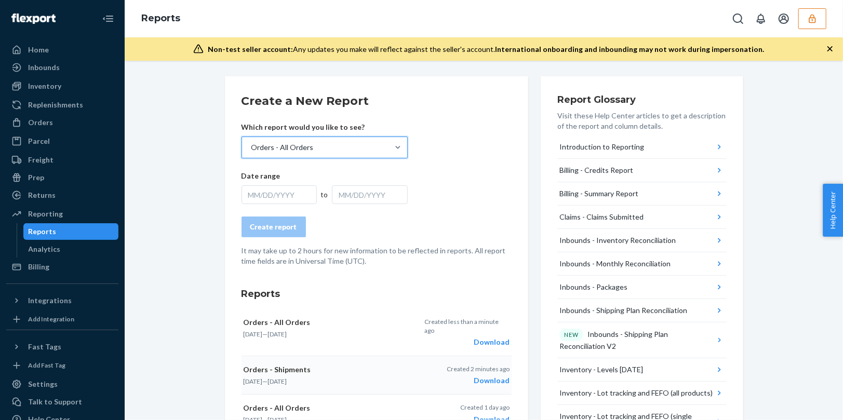
click at [283, 204] on form "Create a New Report Which report would you like to see? option Orders - All Ord…" at bounding box center [376, 179] width 270 height 173
click at [284, 197] on div "MM/DD/YYYY" at bounding box center [279, 194] width 76 height 19
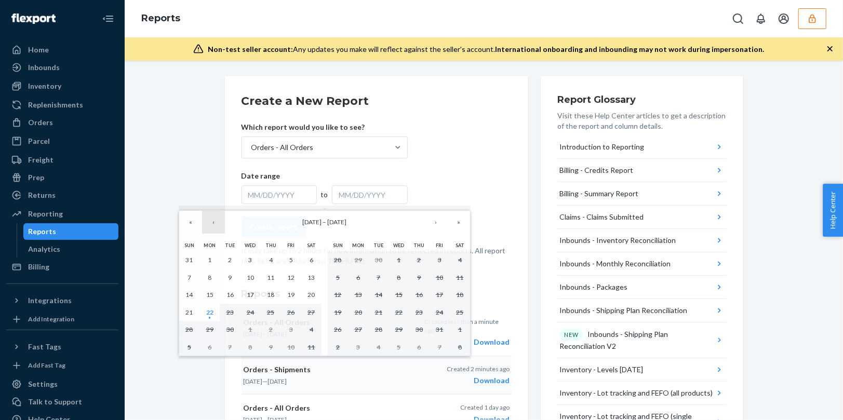
click at [214, 223] on button "‹" at bounding box center [213, 222] width 23 height 23
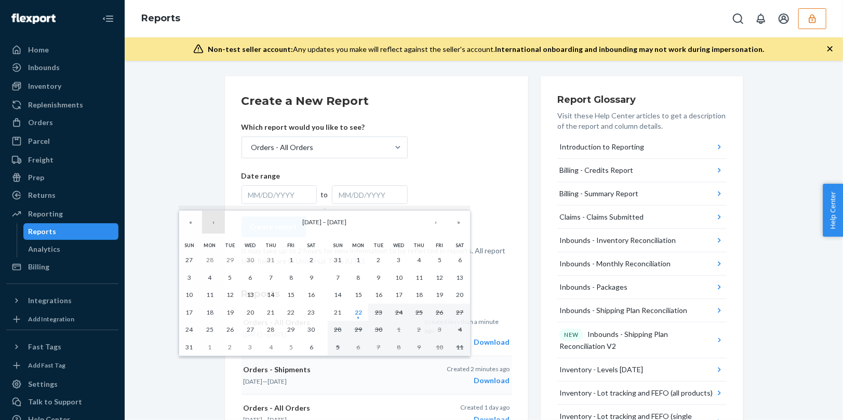
click at [216, 221] on button "‹" at bounding box center [213, 222] width 23 height 23
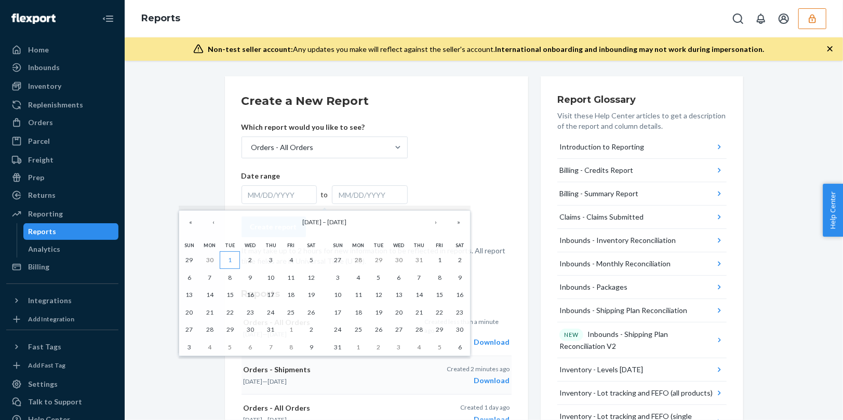
click at [229, 255] on button "1" at bounding box center [230, 260] width 20 height 18
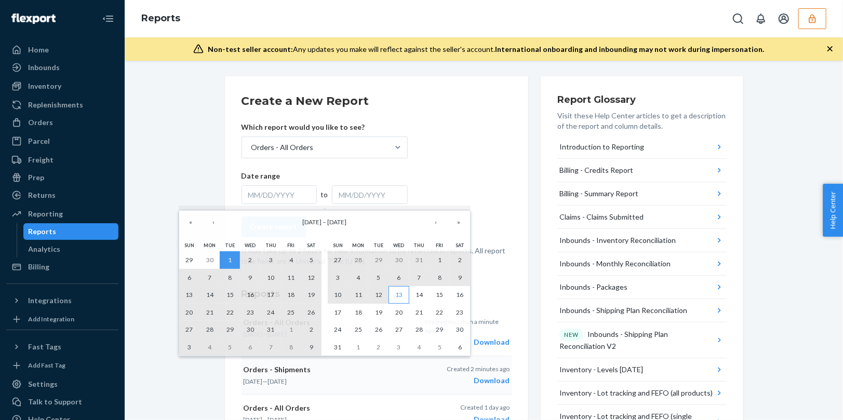
click at [402, 293] on abbr "13" at bounding box center [398, 295] width 7 height 8
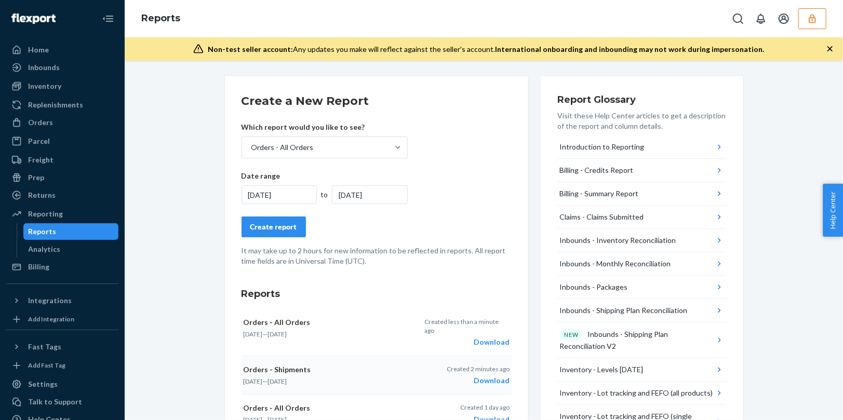
click at [279, 231] on div "Create report" at bounding box center [273, 227] width 47 height 10
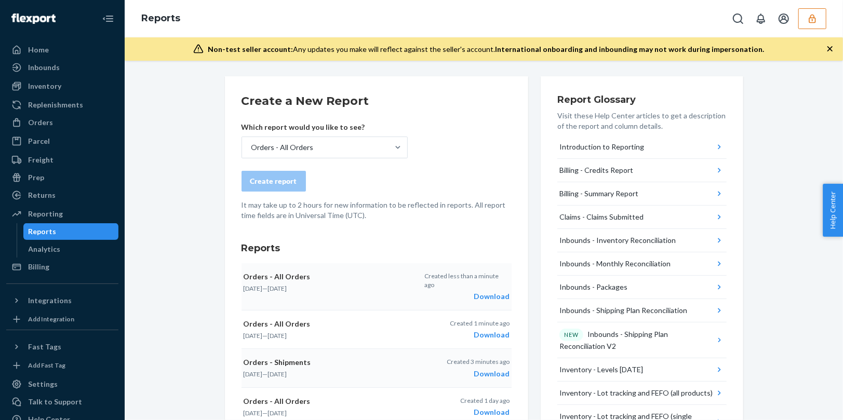
click at [494, 291] on div "Download" at bounding box center [466, 296] width 85 height 10
